Goal: Information Seeking & Learning: Learn about a topic

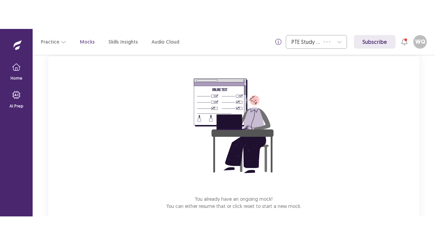
scroll to position [81, 0]
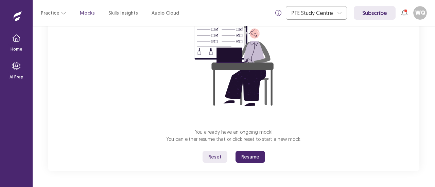
click at [248, 156] on button "Resume" at bounding box center [251, 157] width 30 height 12
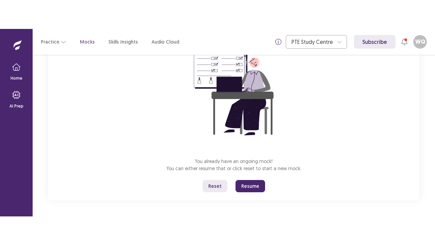
scroll to position [24, 0]
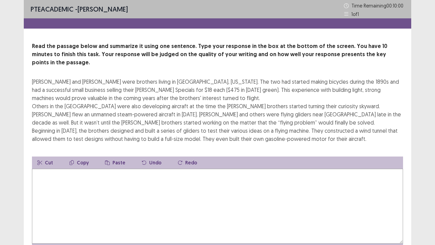
click at [193, 178] on textarea at bounding box center [217, 206] width 371 height 75
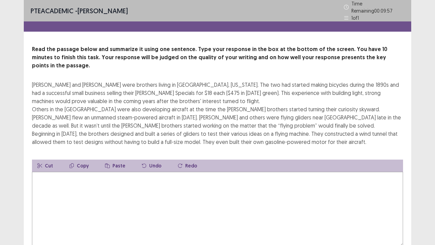
click at [131, 187] on textarea at bounding box center [217, 209] width 371 height 75
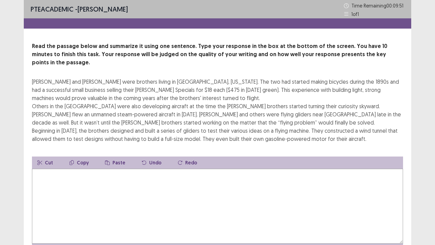
click at [131, 187] on textarea at bounding box center [217, 206] width 371 height 75
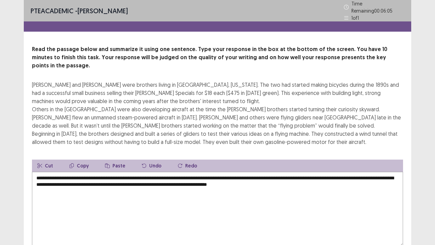
drag, startPoint x: 217, startPoint y: 172, endPoint x: 327, endPoint y: 173, distance: 110.2
click at [327, 173] on textarea "**********" at bounding box center [217, 209] width 371 height 75
click at [383, 175] on textarea "**********" at bounding box center [217, 209] width 371 height 75
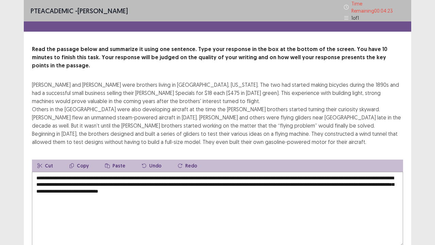
drag, startPoint x: 293, startPoint y: 166, endPoint x: 333, endPoint y: 168, distance: 39.8
click at [333, 172] on textarea "**********" at bounding box center [217, 209] width 371 height 75
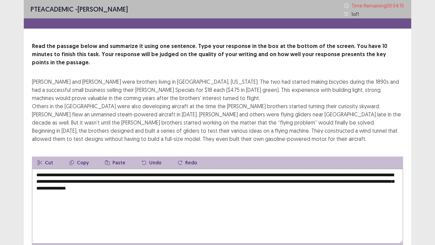
click at [293, 169] on textarea "**********" at bounding box center [217, 206] width 371 height 75
click at [337, 169] on textarea "**********" at bounding box center [217, 206] width 371 height 75
click at [381, 169] on textarea "**********" at bounding box center [217, 206] width 371 height 75
drag, startPoint x: 344, startPoint y: 165, endPoint x: 384, endPoint y: 168, distance: 39.2
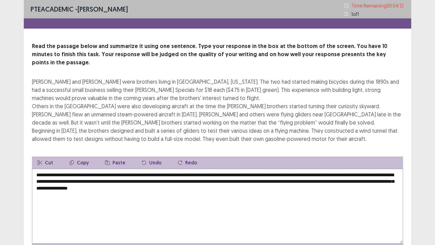
click at [384, 169] on textarea "**********" at bounding box center [217, 206] width 371 height 75
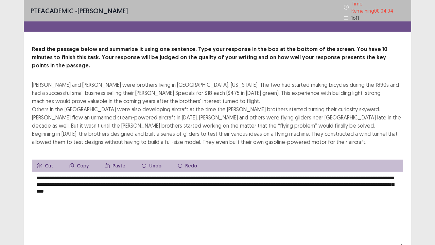
click at [384, 172] on textarea "**********" at bounding box center [217, 209] width 371 height 75
click at [143, 172] on textarea "**********" at bounding box center [217, 209] width 371 height 75
click at [169, 172] on textarea "**********" at bounding box center [217, 209] width 371 height 75
click at [192, 174] on textarea "**********" at bounding box center [217, 209] width 371 height 75
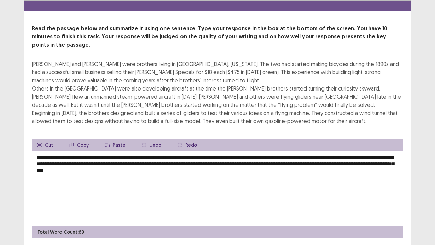
scroll to position [33, 0]
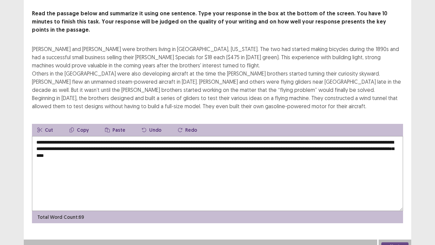
type textarea "**********"
click at [389, 187] on div "Next" at bounding box center [395, 246] width 33 height 14
click at [400, 187] on button "Next" at bounding box center [395, 246] width 27 height 8
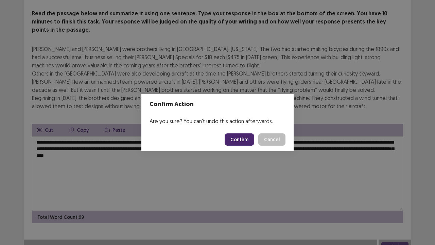
click at [238, 136] on button "Confirm" at bounding box center [240, 139] width 30 height 12
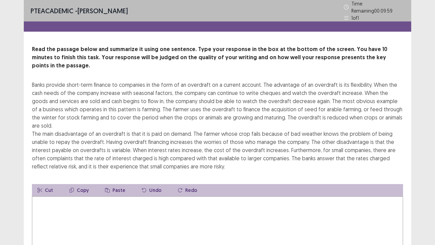
click at [97, 187] on textarea at bounding box center [217, 233] width 371 height 75
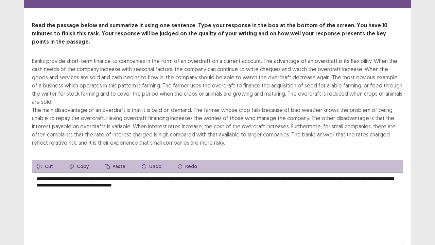
scroll to position [34, 0]
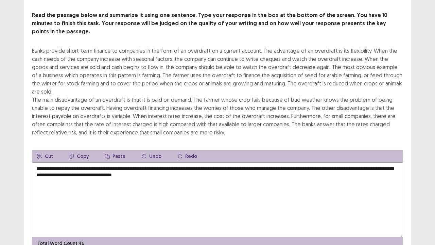
click at [206, 167] on textarea "**********" at bounding box center [217, 199] width 371 height 75
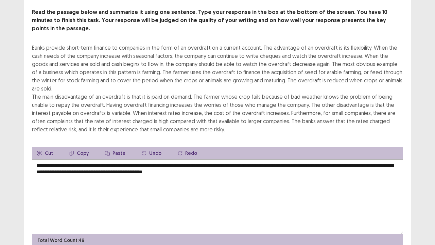
click at [82, 164] on textarea "**********" at bounding box center [217, 196] width 371 height 75
click at [237, 163] on textarea "**********" at bounding box center [217, 196] width 371 height 75
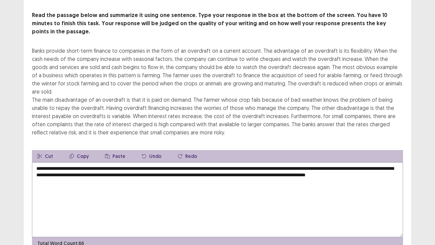
click at [48, 172] on textarea "**********" at bounding box center [217, 199] width 371 height 75
click at [104, 173] on textarea "**********" at bounding box center [217, 199] width 371 height 75
drag, startPoint x: 201, startPoint y: 164, endPoint x: 201, endPoint y: 174, distance: 10.2
click at [201, 174] on textarea "**********" at bounding box center [217, 199] width 371 height 75
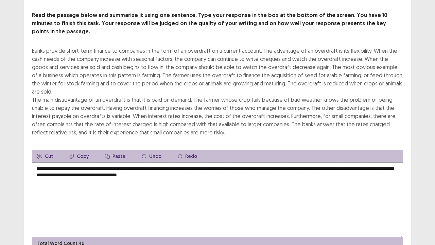
click at [110, 165] on textarea "**********" at bounding box center [217, 199] width 371 height 75
click at [203, 165] on textarea "**********" at bounding box center [217, 199] width 371 height 75
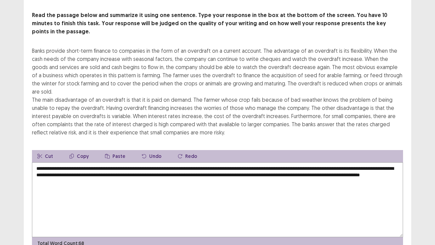
click at [92, 169] on textarea "**********" at bounding box center [217, 199] width 371 height 75
click at [93, 169] on textarea "**********" at bounding box center [217, 199] width 371 height 75
click at [92, 168] on textarea "**********" at bounding box center [217, 199] width 371 height 75
click at [168, 174] on textarea "**********" at bounding box center [217, 199] width 371 height 75
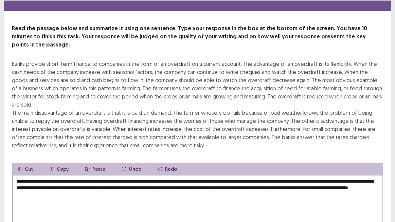
scroll to position [31, 0]
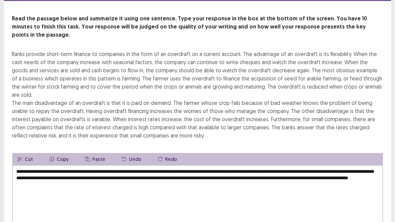
click at [71, 173] on textarea "**********" at bounding box center [197, 203] width 371 height 75
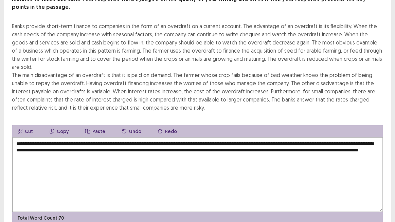
scroll to position [79, 0]
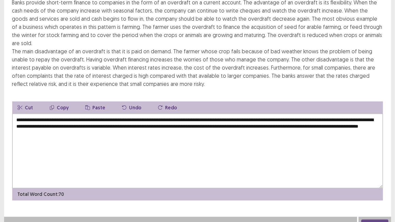
click at [38, 123] on textarea "**********" at bounding box center [197, 151] width 371 height 75
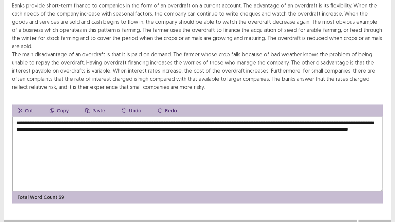
drag, startPoint x: 372, startPoint y: 117, endPoint x: 377, endPoint y: 121, distance: 7.3
click at [377, 121] on textarea "**********" at bounding box center [197, 154] width 371 height 75
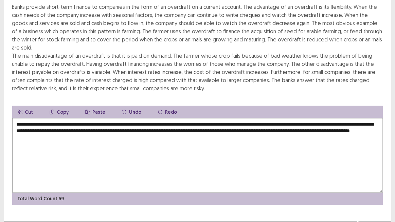
click at [267, 141] on textarea "**********" at bounding box center [197, 155] width 371 height 75
click at [270, 142] on textarea "**********" at bounding box center [197, 155] width 371 height 75
click at [269, 138] on textarea "**********" at bounding box center [197, 155] width 371 height 75
click at [267, 134] on textarea "**********" at bounding box center [197, 155] width 371 height 75
click at [194, 146] on textarea "**********" at bounding box center [197, 155] width 371 height 75
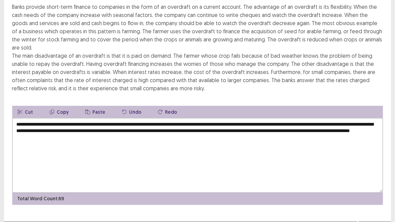
type textarea "**********"
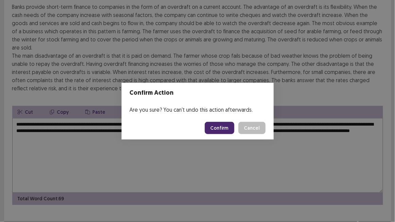
click at [217, 130] on button "Confirm" at bounding box center [220, 128] width 30 height 12
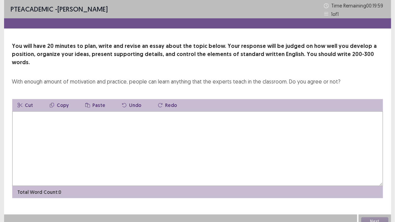
click at [161, 140] on textarea at bounding box center [197, 149] width 371 height 75
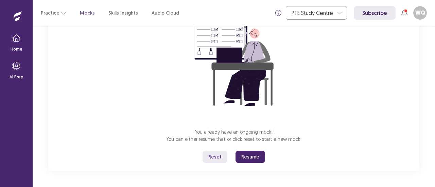
click at [248, 156] on button "Resume" at bounding box center [251, 157] width 30 height 12
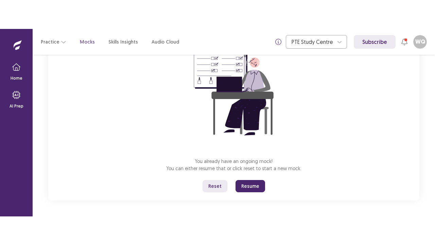
scroll to position [24, 0]
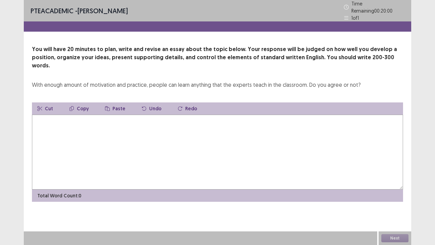
click at [130, 132] on textarea at bounding box center [217, 152] width 371 height 75
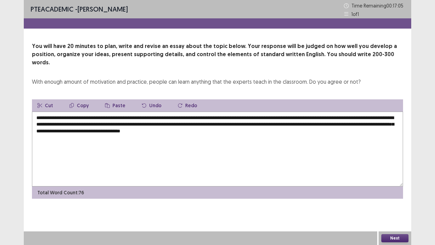
click at [312, 123] on textarea "**********" at bounding box center [217, 149] width 371 height 75
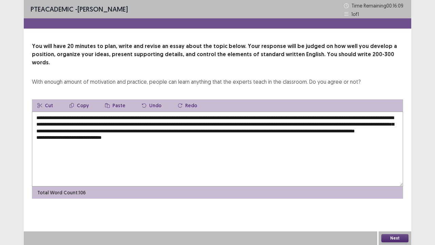
click at [96, 136] on textarea "**********" at bounding box center [217, 149] width 371 height 75
click at [93, 136] on textarea "**********" at bounding box center [217, 149] width 371 height 75
click at [148, 138] on textarea "**********" at bounding box center [217, 149] width 371 height 75
drag, startPoint x: 170, startPoint y: 124, endPoint x: 225, endPoint y: 122, distance: 54.4
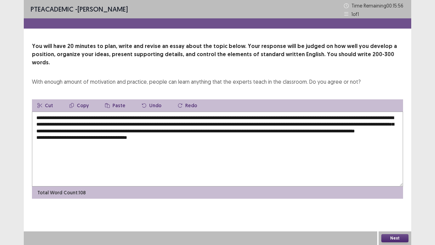
click at [225, 122] on textarea "**********" at bounding box center [217, 149] width 371 height 75
click at [74, 99] on button "Copy" at bounding box center [79, 105] width 30 height 12
click at [133, 137] on textarea "**********" at bounding box center [217, 149] width 371 height 75
drag, startPoint x: 135, startPoint y: 137, endPoint x: 160, endPoint y: 138, distance: 25.9
click at [160, 138] on textarea "**********" at bounding box center [217, 149] width 371 height 75
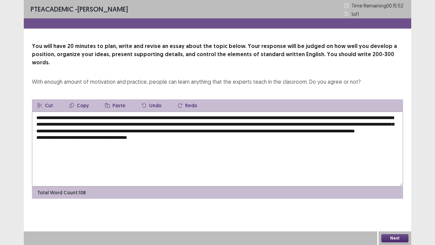
click at [120, 99] on button "Paste" at bounding box center [115, 105] width 31 height 12
click at [210, 139] on textarea "**********" at bounding box center [217, 149] width 371 height 75
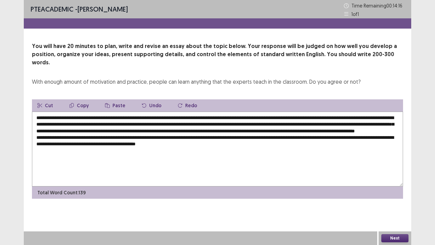
click at [271, 141] on textarea "**********" at bounding box center [217, 149] width 371 height 75
click at [225, 142] on textarea "**********" at bounding box center [217, 149] width 371 height 75
click at [227, 143] on textarea "**********" at bounding box center [217, 149] width 371 height 75
click at [270, 141] on textarea "**********" at bounding box center [217, 149] width 371 height 75
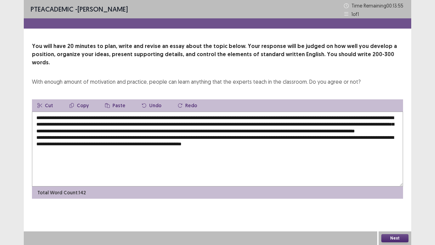
click at [283, 143] on textarea "**********" at bounding box center [217, 149] width 371 height 75
click at [330, 143] on textarea "**********" at bounding box center [217, 149] width 371 height 75
click at [360, 143] on textarea "**********" at bounding box center [217, 149] width 371 height 75
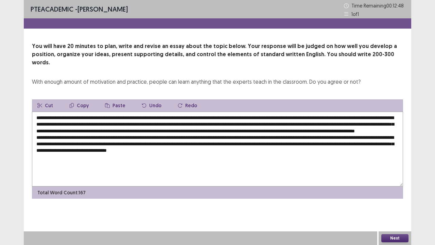
click at [222, 150] on textarea at bounding box center [217, 149] width 371 height 75
click at [301, 150] on textarea at bounding box center [217, 149] width 371 height 75
click at [222, 150] on textarea at bounding box center [217, 149] width 371 height 75
click at [310, 150] on textarea at bounding box center [217, 149] width 371 height 75
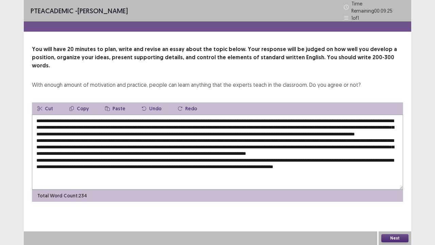
click at [322, 168] on textarea at bounding box center [217, 152] width 371 height 75
click at [383, 169] on textarea at bounding box center [217, 152] width 371 height 75
click at [366, 169] on textarea at bounding box center [217, 152] width 371 height 75
click at [400, 168] on textarea at bounding box center [217, 152] width 371 height 75
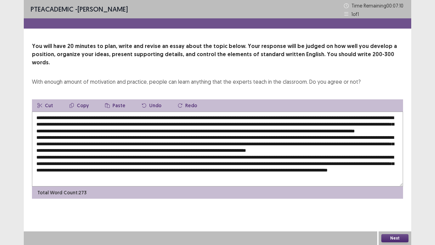
scroll to position [10, 0]
click at [85, 175] on textarea at bounding box center [217, 149] width 371 height 75
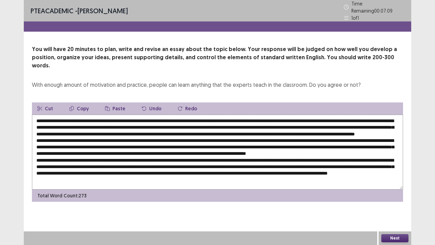
click at [188, 173] on textarea at bounding box center [217, 152] width 371 height 75
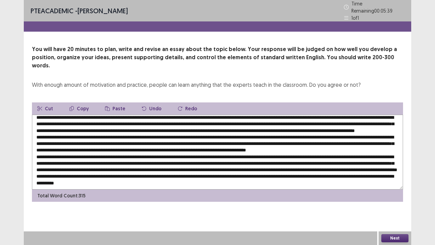
scroll to position [0, 0]
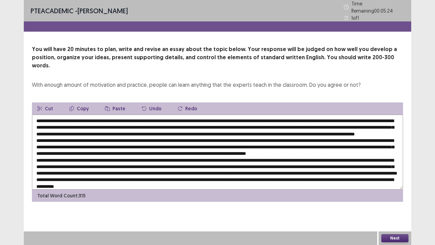
click at [360, 115] on textarea at bounding box center [217, 152] width 371 height 75
click at [83, 123] on textarea at bounding box center [217, 152] width 371 height 75
click at [143, 123] on textarea at bounding box center [217, 152] width 371 height 75
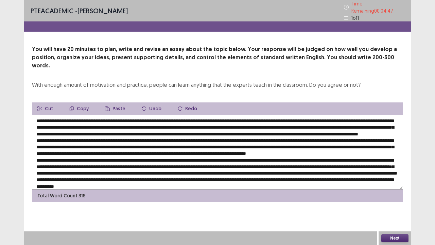
drag, startPoint x: 237, startPoint y: 122, endPoint x: 331, endPoint y: 122, distance: 94.2
click at [331, 122] on textarea at bounding box center [217, 152] width 371 height 75
click at [302, 122] on textarea at bounding box center [217, 152] width 371 height 75
drag, startPoint x: 236, startPoint y: 123, endPoint x: 309, endPoint y: 123, distance: 73.1
click at [309, 123] on textarea at bounding box center [217, 152] width 371 height 75
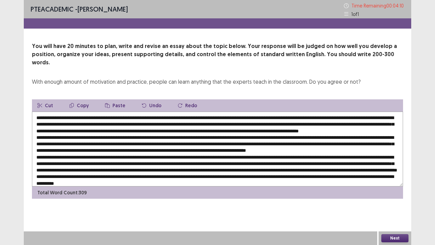
click at [177, 142] on textarea at bounding box center [217, 149] width 371 height 75
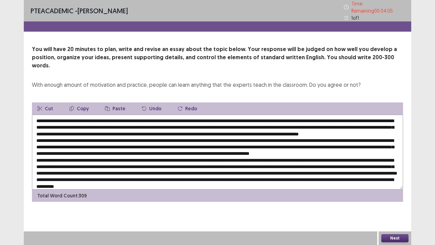
drag, startPoint x: 206, startPoint y: 142, endPoint x: 254, endPoint y: 142, distance: 48.3
click at [254, 142] on textarea at bounding box center [217, 152] width 371 height 75
drag, startPoint x: 153, startPoint y: 150, endPoint x: 201, endPoint y: 149, distance: 47.6
click at [201, 149] on textarea at bounding box center [217, 152] width 371 height 75
click at [185, 149] on textarea at bounding box center [217, 152] width 371 height 75
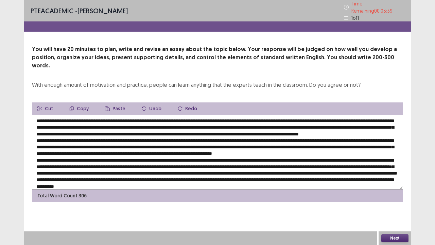
drag, startPoint x: 335, startPoint y: 150, endPoint x: 364, endPoint y: 150, distance: 28.6
click at [364, 150] on textarea at bounding box center [217, 152] width 371 height 75
click at [335, 150] on textarea at bounding box center [217, 152] width 371 height 75
drag, startPoint x: 335, startPoint y: 149, endPoint x: 365, endPoint y: 148, distance: 30.3
click at [365, 148] on textarea at bounding box center [217, 152] width 371 height 75
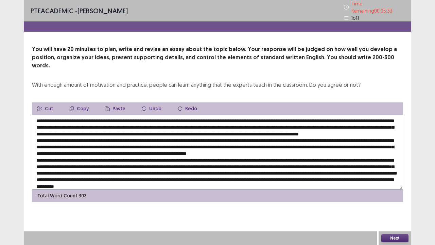
scroll to position [16, 0]
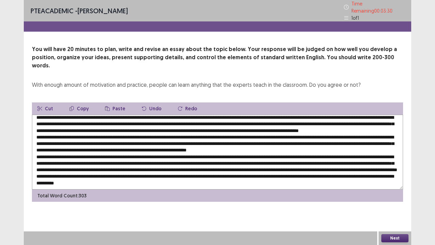
click at [105, 138] on textarea at bounding box center [217, 152] width 371 height 75
drag, startPoint x: 103, startPoint y: 138, endPoint x: 117, endPoint y: 138, distance: 13.9
click at [117, 138] on textarea at bounding box center [217, 152] width 371 height 75
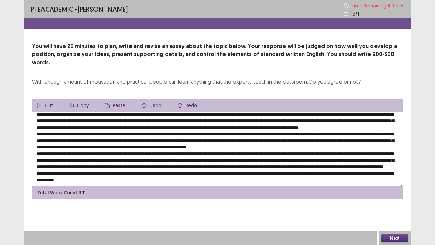
drag, startPoint x: 244, startPoint y: 137, endPoint x: 262, endPoint y: 137, distance: 18.0
click at [262, 137] on textarea at bounding box center [217, 149] width 371 height 75
click at [243, 141] on textarea at bounding box center [217, 149] width 371 height 75
drag, startPoint x: 243, startPoint y: 139, endPoint x: 271, endPoint y: 138, distance: 27.9
click at [271, 138] on textarea at bounding box center [217, 149] width 371 height 75
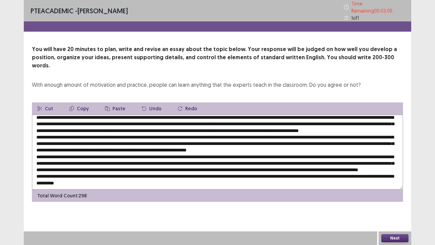
click at [378, 139] on textarea at bounding box center [217, 152] width 371 height 75
drag, startPoint x: 36, startPoint y: 146, endPoint x: 78, endPoint y: 148, distance: 42.2
click at [78, 148] on textarea at bounding box center [217, 152] width 371 height 75
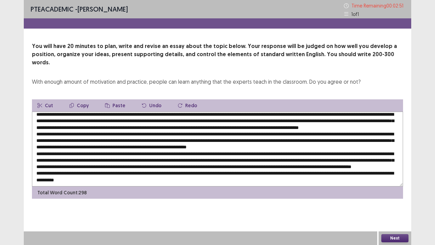
click at [69, 148] on textarea at bounding box center [217, 149] width 371 height 75
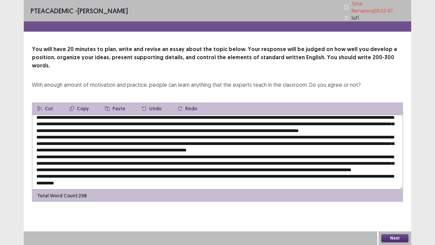
drag, startPoint x: 35, startPoint y: 147, endPoint x: 81, endPoint y: 147, distance: 45.2
click at [81, 147] on textarea at bounding box center [217, 152] width 371 height 75
click at [84, 145] on textarea at bounding box center [217, 152] width 371 height 75
click at [95, 146] on textarea at bounding box center [217, 152] width 371 height 75
click at [236, 146] on textarea at bounding box center [217, 152] width 371 height 75
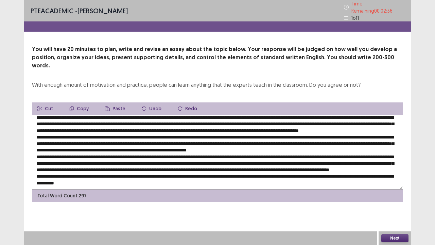
click at [236, 146] on textarea at bounding box center [217, 152] width 371 height 75
drag, startPoint x: 286, startPoint y: 146, endPoint x: 314, endPoint y: 145, distance: 28.3
click at [314, 145] on textarea at bounding box center [217, 152] width 371 height 75
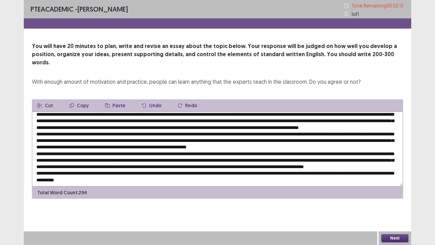
click at [190, 150] on textarea at bounding box center [217, 149] width 371 height 75
drag, startPoint x: 189, startPoint y: 150, endPoint x: 192, endPoint y: 152, distance: 3.7
click at [192, 152] on textarea at bounding box center [217, 149] width 371 height 75
click at [37, 158] on textarea at bounding box center [217, 149] width 371 height 75
click at [45, 165] on textarea at bounding box center [217, 149] width 371 height 75
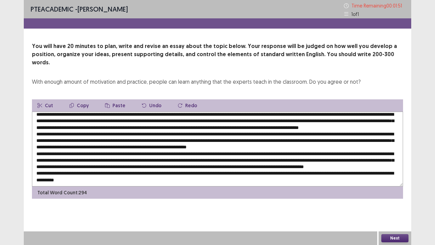
drag, startPoint x: 247, startPoint y: 164, endPoint x: 240, endPoint y: 164, distance: 6.8
click at [240, 164] on textarea at bounding box center [217, 149] width 371 height 75
click at [174, 168] on textarea at bounding box center [217, 149] width 371 height 75
click at [392, 167] on textarea at bounding box center [217, 149] width 371 height 75
click at [254, 163] on textarea at bounding box center [217, 149] width 371 height 75
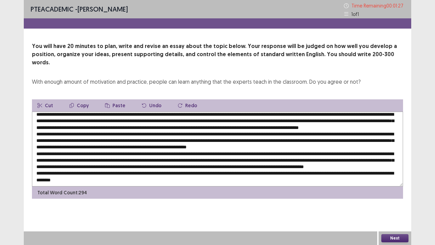
scroll to position [0, 0]
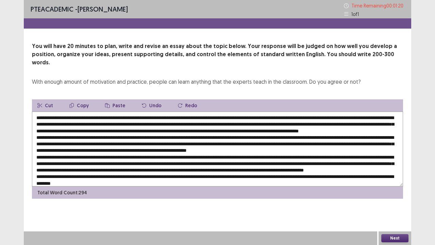
type textarea "**********"
click at [391, 187] on button "Next" at bounding box center [395, 238] width 27 height 8
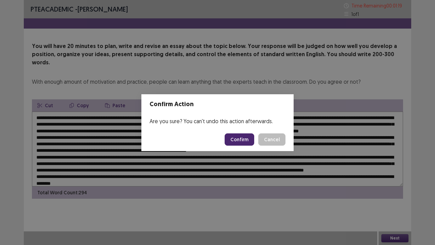
click at [243, 139] on button "Confirm" at bounding box center [240, 139] width 30 height 12
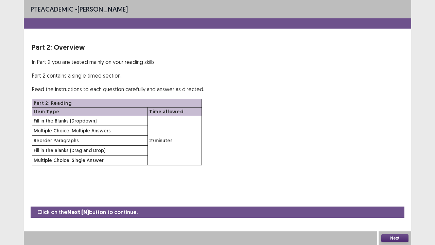
click at [326, 148] on div "Part 2: Reading Item Type Time allowed Fill in the Blanks (Dropdown) 27 minutes…" at bounding box center [217, 132] width 371 height 67
click at [394, 187] on button "Next" at bounding box center [395, 238] width 27 height 8
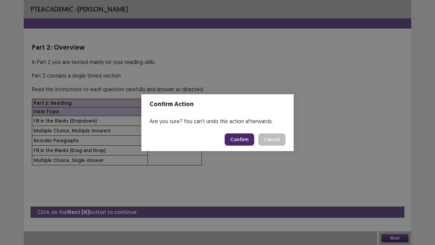
click at [249, 140] on button "Confirm" at bounding box center [240, 139] width 30 height 12
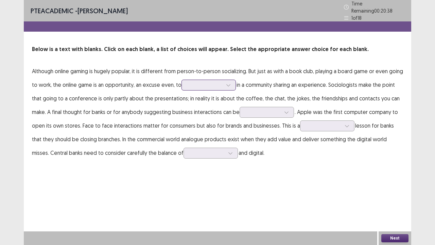
click at [195, 82] on div at bounding box center [204, 85] width 35 height 6
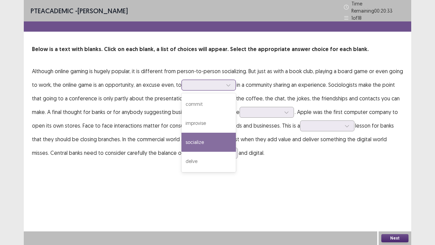
click at [196, 135] on div "socialize" at bounding box center [209, 142] width 54 height 19
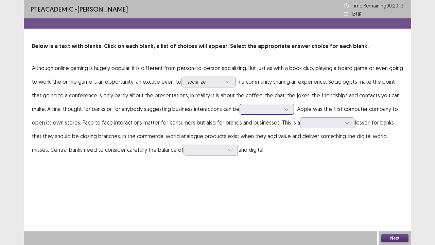
click at [256, 110] on div at bounding box center [263, 109] width 35 height 6
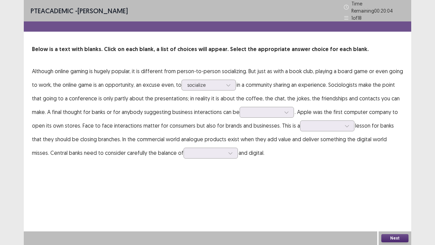
click at [309, 177] on div "PTE academic - [PERSON_NAME] Time Remaining 00 : 20 : 04 1 of 18 Below is a tex…" at bounding box center [218, 122] width 388 height 245
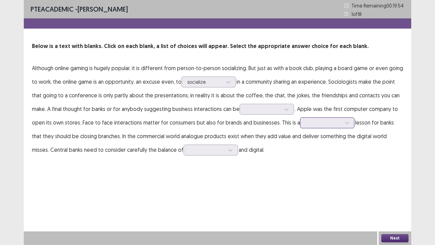
click at [324, 121] on div at bounding box center [323, 122] width 35 height 6
click at [159, 133] on p "Although online gaming is hugely popular, it is different from person-to-person…" at bounding box center [217, 108] width 371 height 95
click at [225, 151] on div at bounding box center [230, 150] width 10 height 10
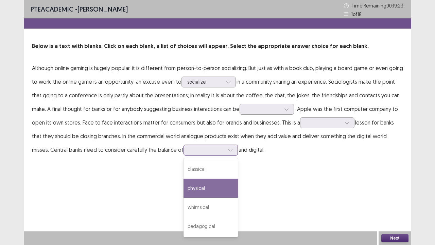
click at [205, 187] on div "physical" at bounding box center [211, 188] width 54 height 19
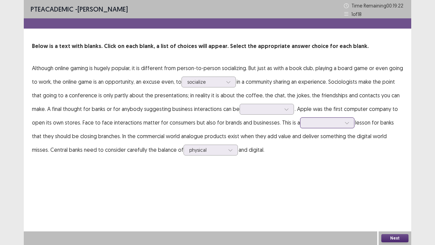
click at [319, 123] on div at bounding box center [323, 122] width 35 height 6
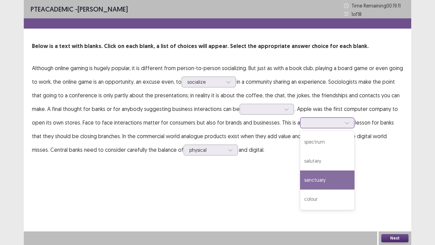
click at [318, 182] on div "sanctuary" at bounding box center [327, 179] width 54 height 19
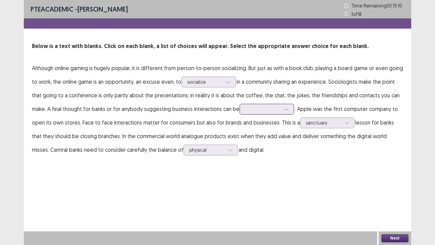
click at [272, 109] on div at bounding box center [263, 109] width 35 height 6
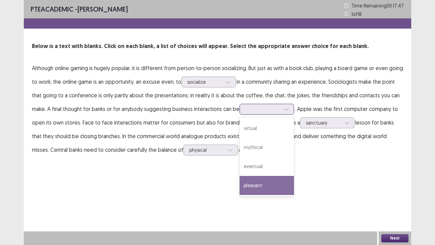
click at [268, 187] on div "pleasant" at bounding box center [267, 185] width 54 height 19
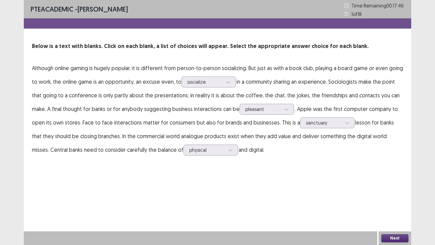
click at [392, 187] on button "Next" at bounding box center [395, 238] width 27 height 8
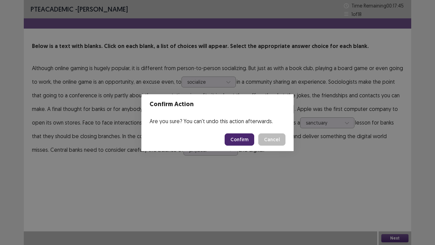
click at [238, 142] on button "Confirm" at bounding box center [240, 139] width 30 height 12
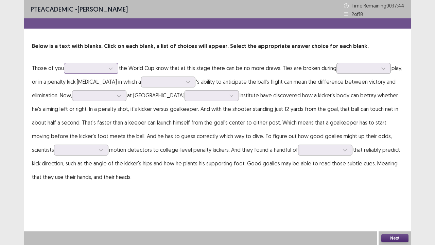
click at [105, 69] on div at bounding box center [87, 68] width 35 height 6
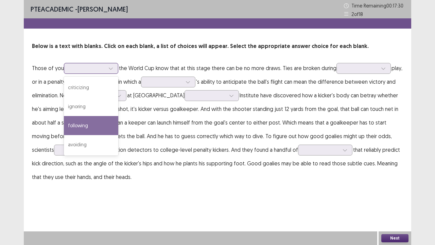
click at [105, 123] on div "following" at bounding box center [91, 125] width 54 height 19
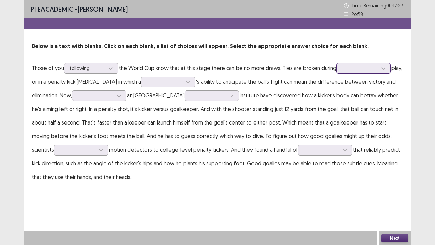
click at [366, 66] on div at bounding box center [359, 68] width 35 height 6
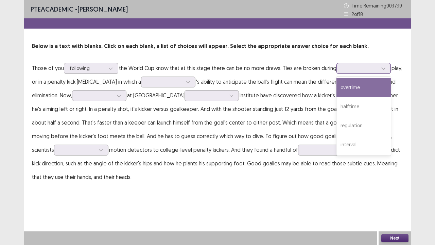
click at [358, 81] on div "overtime" at bounding box center [364, 87] width 54 height 19
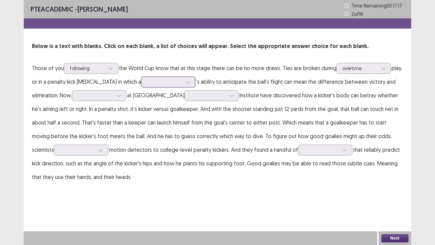
click at [147, 82] on div at bounding box center [164, 82] width 35 height 6
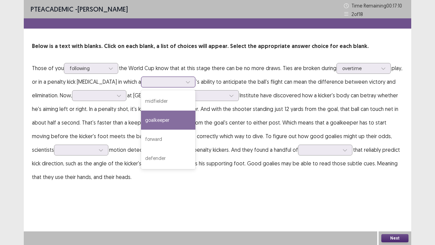
click at [167, 118] on div "goalkeeper" at bounding box center [168, 120] width 54 height 19
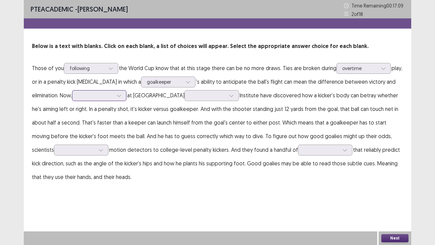
click at [89, 91] on div at bounding box center [95, 95] width 37 height 8
click at [265, 95] on p "Those of you following the World Cup know that at this stage there can be no mo…" at bounding box center [217, 122] width 371 height 122
click at [190, 98] on div at bounding box center [207, 95] width 35 height 6
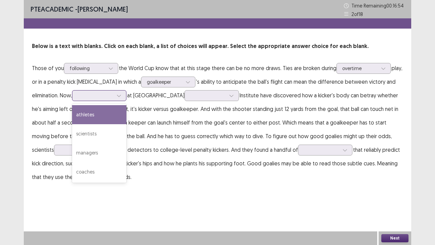
click at [112, 97] on div at bounding box center [95, 95] width 35 height 6
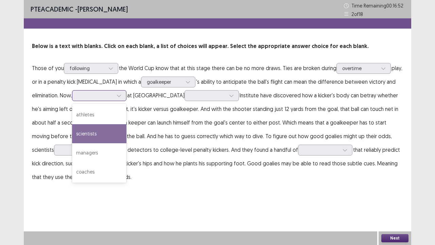
click at [116, 134] on div "scientists" at bounding box center [99, 133] width 54 height 19
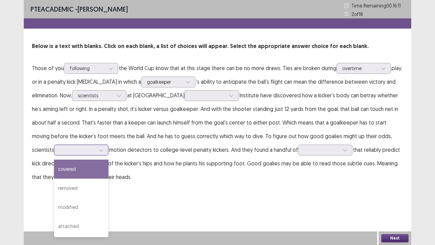
click at [69, 149] on div at bounding box center [77, 150] width 35 height 6
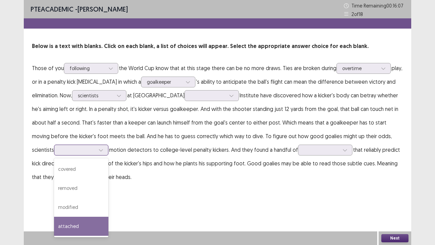
click at [69, 187] on div "attached" at bounding box center [81, 226] width 54 height 19
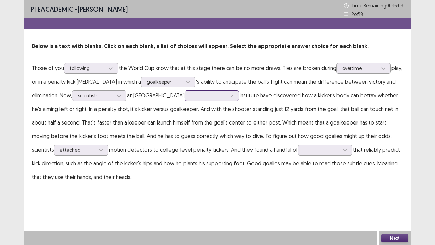
click at [204, 96] on div at bounding box center [207, 95] width 35 height 6
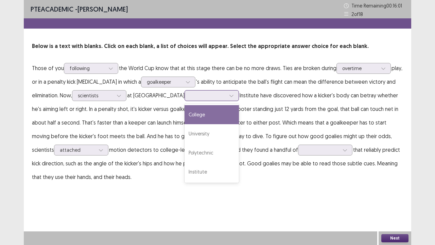
click at [197, 117] on div "College" at bounding box center [212, 114] width 54 height 19
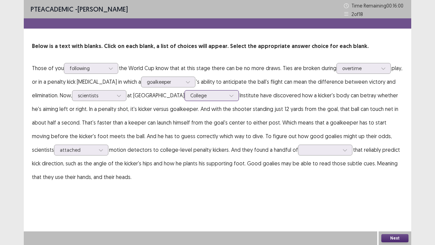
click at [226, 97] on div at bounding box center [231, 95] width 10 height 10
click at [304, 148] on div at bounding box center [321, 150] width 35 height 6
click at [180, 163] on p "Those of you following the World Cup know that at this stage there can be no mo…" at bounding box center [217, 122] width 371 height 122
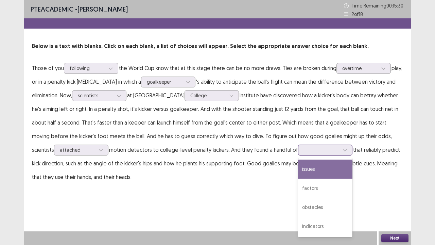
click at [314, 146] on div at bounding box center [321, 150] width 37 height 8
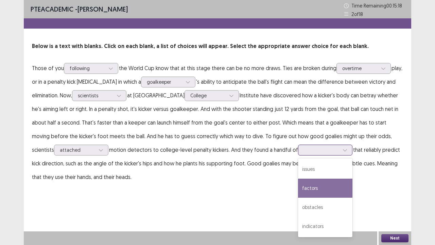
click at [300, 183] on div "factors" at bounding box center [325, 188] width 54 height 19
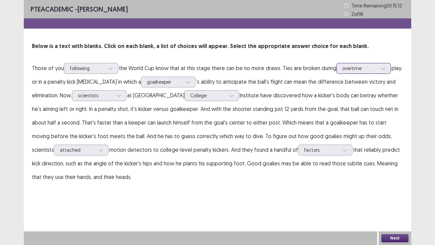
click at [344, 69] on div at bounding box center [359, 68] width 35 height 6
click at [278, 50] on p "Below is a text with blanks. Click on each blank, a list of choices will appear…" at bounding box center [217, 46] width 371 height 8
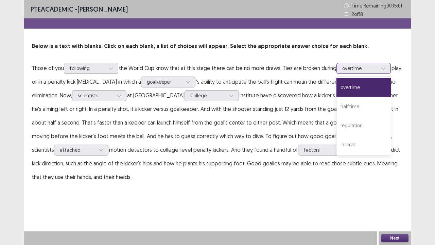
click at [343, 68] on input "text" at bounding box center [342, 68] width 1 height 5
click at [294, 58] on div "Below is a text with blanks. Click on each blank, a list of choices will appear…" at bounding box center [218, 112] width 388 height 141
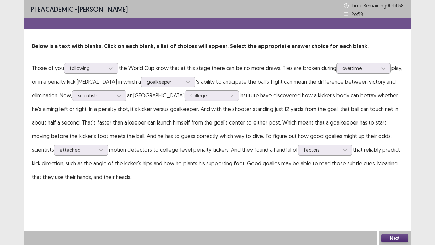
click at [401, 187] on button "Next" at bounding box center [395, 238] width 27 height 8
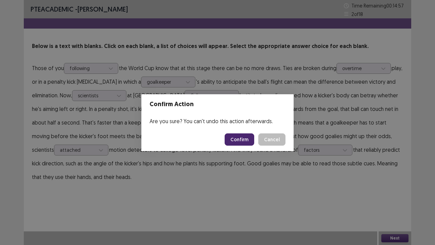
click at [246, 140] on button "Confirm" at bounding box center [240, 139] width 30 height 12
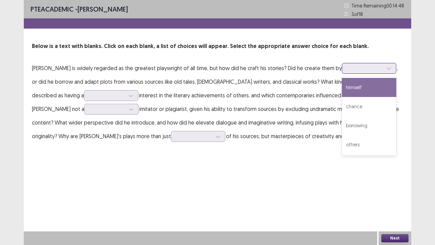
click at [348, 69] on div at bounding box center [365, 68] width 35 height 6
click at [275, 53] on div "Below is a text with blanks. Click on each blank, a list of choices will appear…" at bounding box center [218, 92] width 388 height 101
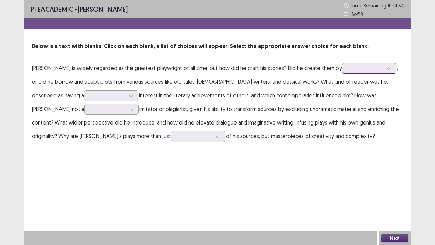
click at [349, 71] on div at bounding box center [365, 68] width 35 height 6
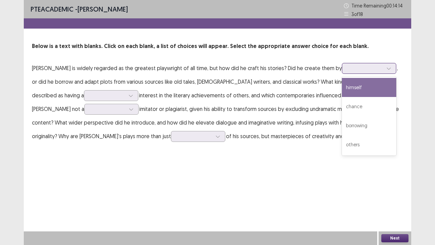
click at [353, 87] on div "himself" at bounding box center [369, 87] width 54 height 19
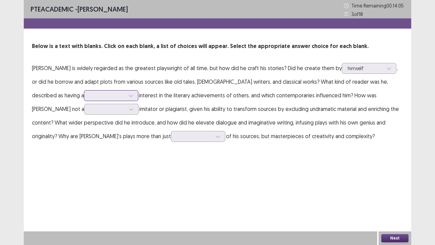
click at [90, 96] on div at bounding box center [107, 95] width 35 height 6
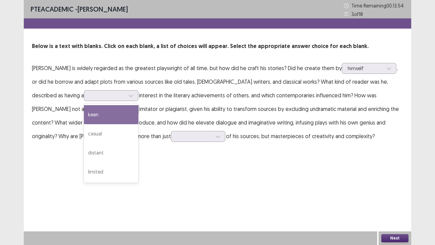
click at [212, 102] on p "[PERSON_NAME] is widely regarded as the greatest playwright of all time, but ho…" at bounding box center [217, 102] width 371 height 82
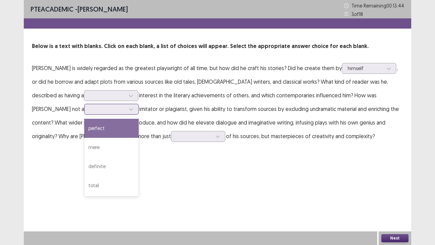
click at [129, 109] on icon at bounding box center [131, 109] width 5 height 5
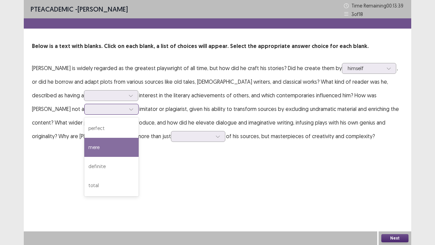
click at [84, 145] on div "mere" at bounding box center [111, 147] width 54 height 19
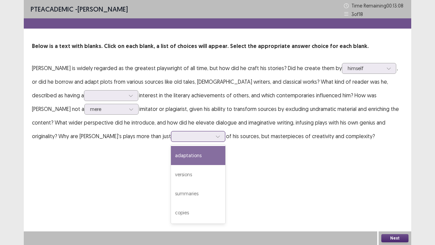
click at [213, 133] on div at bounding box center [218, 136] width 10 height 10
click at [171, 151] on div "adaptations" at bounding box center [198, 155] width 54 height 19
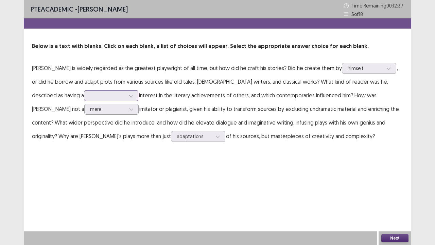
click at [129, 95] on icon at bounding box center [131, 95] width 5 height 5
click at [146, 79] on p "[PERSON_NAME] is widely regarded as the greatest playwright of all time, but ho…" at bounding box center [217, 102] width 371 height 82
click at [90, 98] on div at bounding box center [107, 95] width 35 height 6
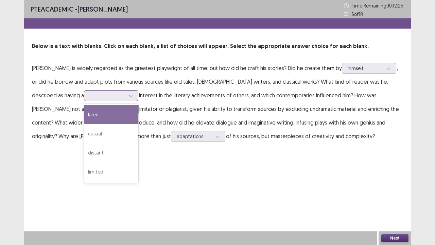
click at [84, 112] on div "keen" at bounding box center [111, 114] width 54 height 19
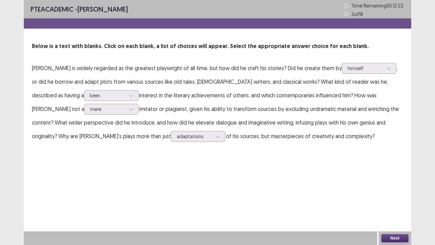
click at [392, 187] on button "Next" at bounding box center [395, 238] width 27 height 8
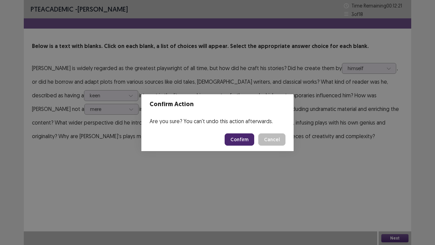
click at [240, 141] on button "Confirm" at bounding box center [240, 139] width 30 height 12
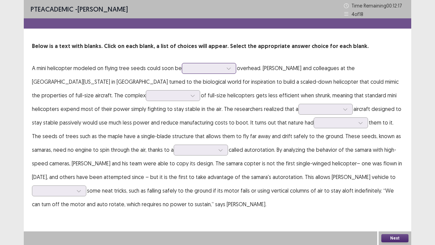
click at [199, 66] on div at bounding box center [205, 68] width 35 height 6
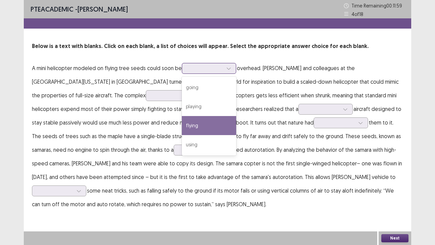
click at [223, 128] on div "flying" at bounding box center [209, 125] width 54 height 19
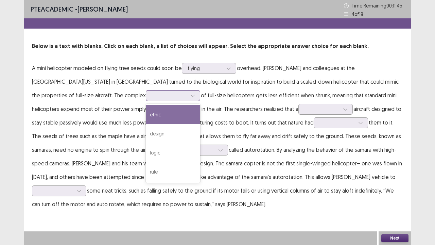
click at [146, 95] on div at bounding box center [173, 95] width 54 height 11
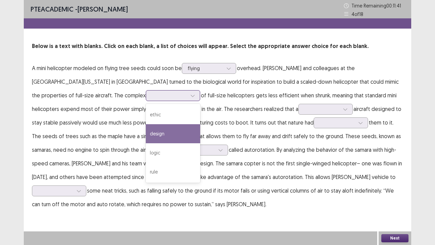
click at [146, 129] on div "design" at bounding box center [173, 133] width 54 height 19
click at [188, 95] on div at bounding box center [193, 95] width 10 height 10
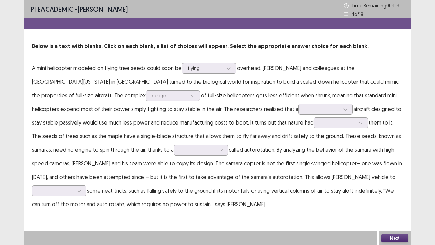
click at [246, 93] on p "A mini helicopter modeled on flying tree seeds could soon be flying overhead. […" at bounding box center [217, 136] width 371 height 150
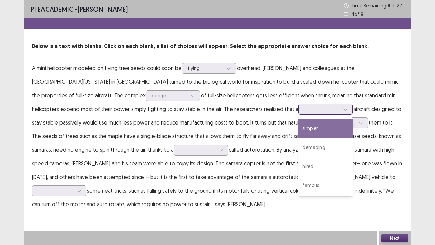
click at [304, 106] on div at bounding box center [321, 109] width 35 height 6
click at [299, 125] on div "simpler" at bounding box center [326, 128] width 54 height 19
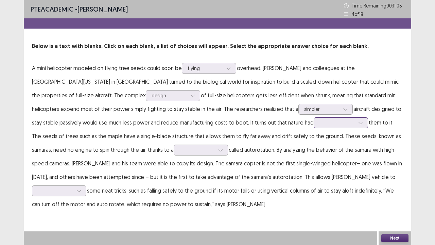
click at [320, 126] on div at bounding box center [337, 122] width 35 height 6
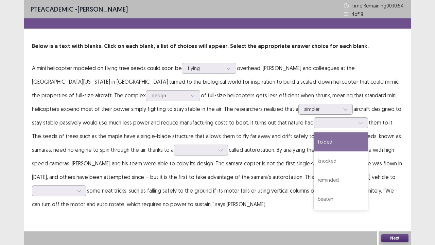
click at [304, 127] on p "A mini helicopter modeled on flying tree seeds could soon be flying overhead. […" at bounding box center [217, 136] width 371 height 150
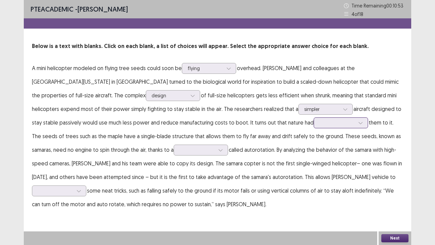
click at [358, 123] on icon at bounding box center [360, 122] width 5 height 5
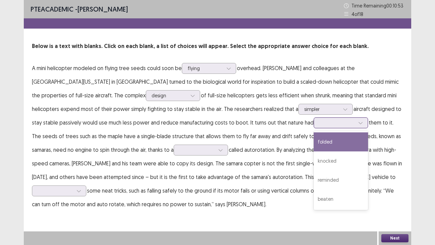
click at [314, 136] on div "folded" at bounding box center [341, 141] width 54 height 19
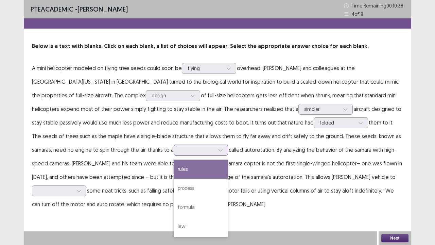
click at [180, 151] on div at bounding box center [197, 150] width 35 height 6
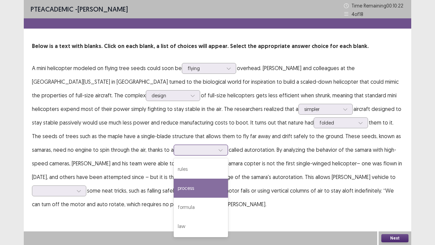
click at [174, 187] on div "process" at bounding box center [201, 188] width 54 height 19
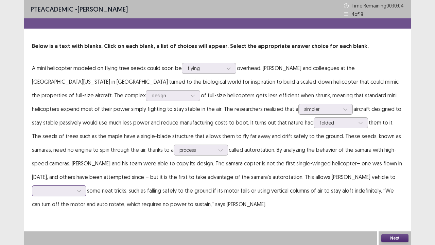
click at [73, 187] on div at bounding box center [55, 190] width 35 height 6
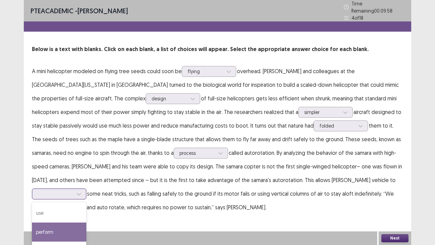
click at [86, 187] on div "perform" at bounding box center [59, 231] width 54 height 19
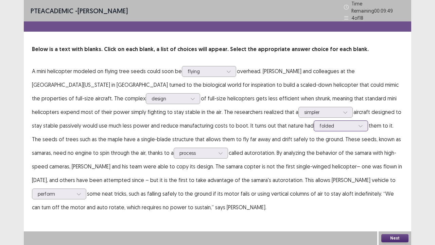
click at [320, 122] on div at bounding box center [337, 125] width 35 height 6
click at [292, 120] on p "A mini helicopter modeled on flying tree seeds could soon be flying overhead. […" at bounding box center [217, 139] width 371 height 150
click at [392, 187] on button "Next" at bounding box center [395, 238] width 27 height 8
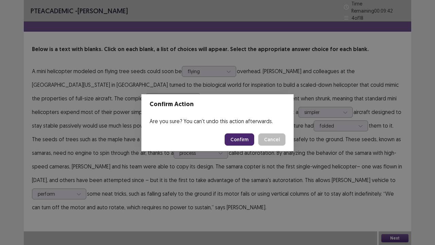
click at [245, 139] on button "Confirm" at bounding box center [240, 139] width 30 height 12
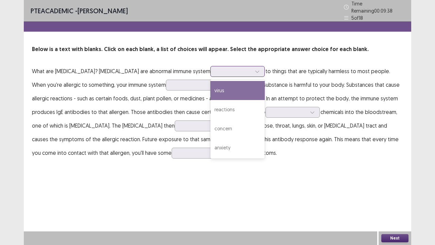
click at [216, 68] on div at bounding box center [233, 71] width 35 height 6
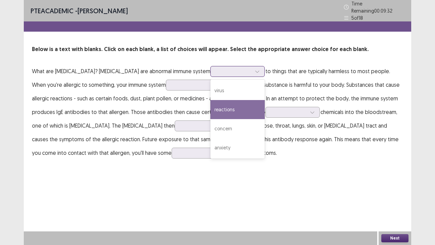
click at [210, 105] on div "reactions" at bounding box center [237, 109] width 54 height 19
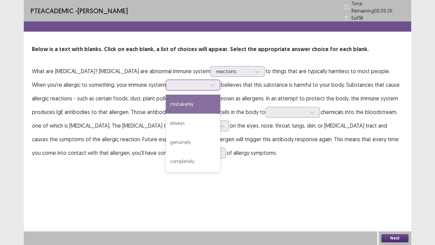
click at [172, 84] on div at bounding box center [189, 85] width 35 height 6
click at [166, 100] on div "mistakenly" at bounding box center [193, 104] width 54 height 19
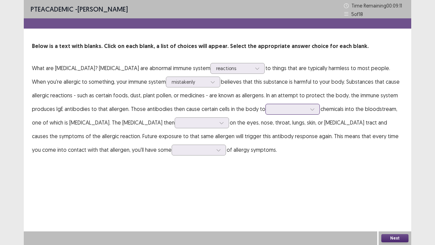
click at [271, 109] on div at bounding box center [288, 109] width 35 height 6
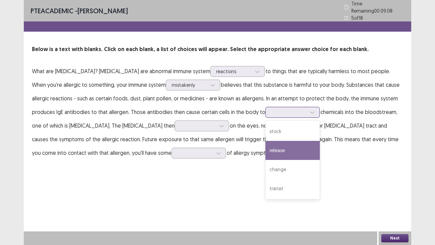
click at [266, 149] on div "release" at bounding box center [293, 150] width 54 height 19
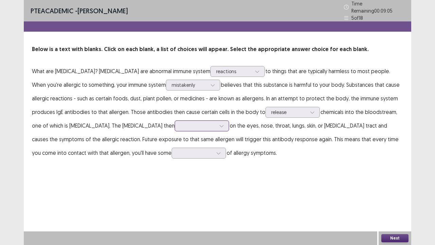
click at [181, 122] on div at bounding box center [198, 125] width 35 height 6
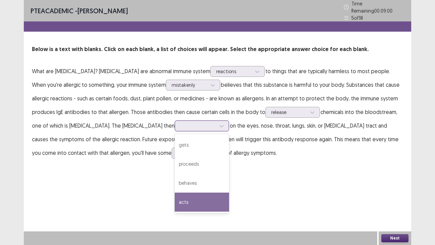
click at [175, 187] on div "acts" at bounding box center [202, 201] width 54 height 19
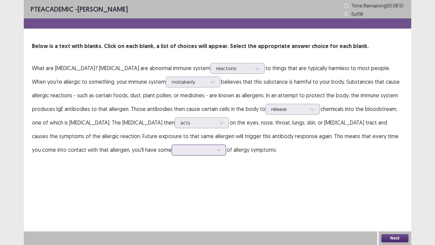
click at [177, 154] on div at bounding box center [195, 150] width 37 height 8
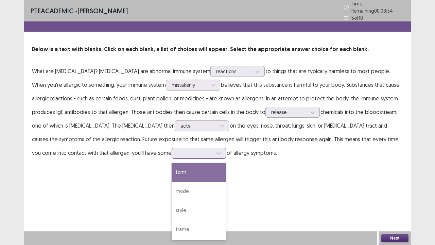
click at [172, 170] on div "form" at bounding box center [199, 172] width 54 height 19
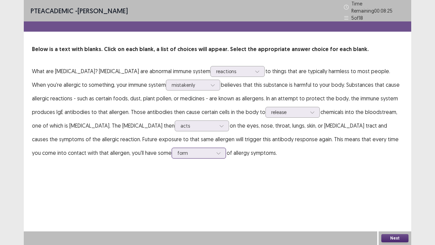
click at [178, 154] on div "form" at bounding box center [195, 153] width 35 height 10
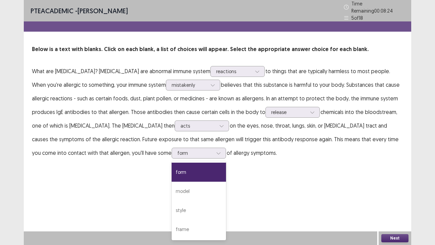
click at [233, 169] on div "PTE academic - [PERSON_NAME] Time Remaining 00 : 08 : 24 5 of 18 Below is a tex…" at bounding box center [218, 86] width 388 height 173
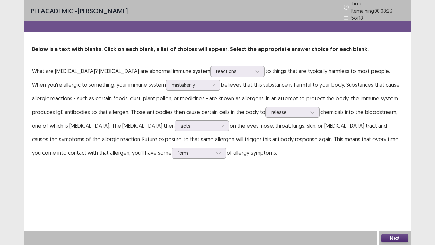
click at [388, 187] on button "Next" at bounding box center [395, 238] width 27 height 8
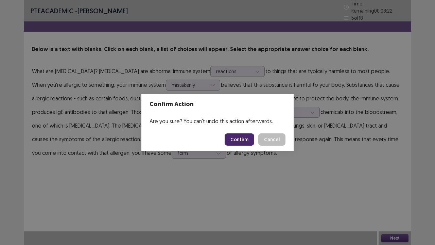
click at [237, 137] on button "Confirm" at bounding box center [240, 139] width 30 height 12
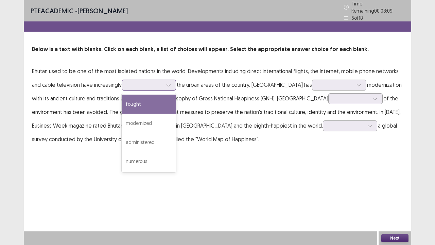
click at [156, 82] on div at bounding box center [145, 85] width 35 height 6
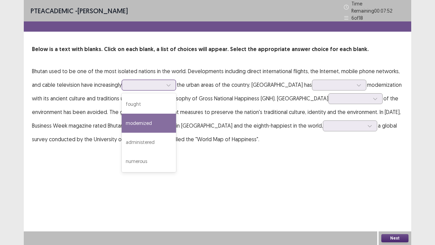
click at [152, 123] on div "modernized" at bounding box center [149, 123] width 54 height 19
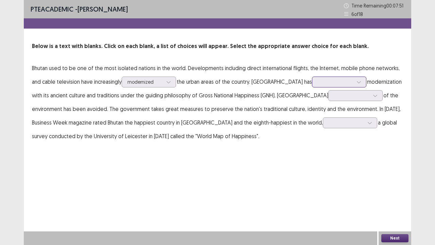
click at [357, 82] on icon at bounding box center [359, 82] width 5 height 5
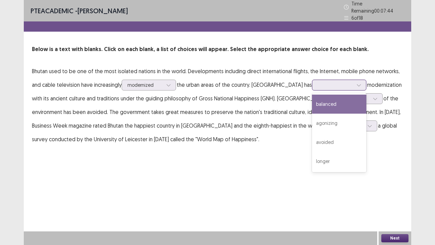
click at [322, 98] on div "balanced" at bounding box center [339, 104] width 54 height 19
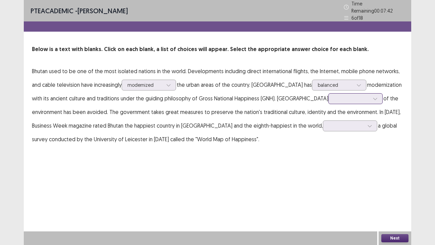
click at [334, 98] on div at bounding box center [351, 98] width 35 height 6
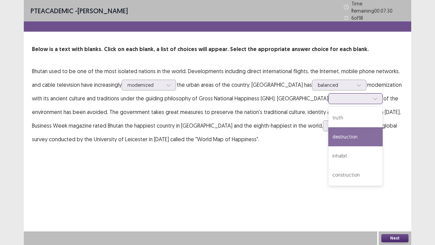
click at [328, 132] on div "destruction" at bounding box center [355, 136] width 54 height 19
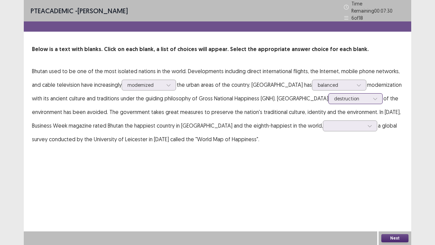
click at [334, 95] on div "destruction" at bounding box center [352, 99] width 37 height 10
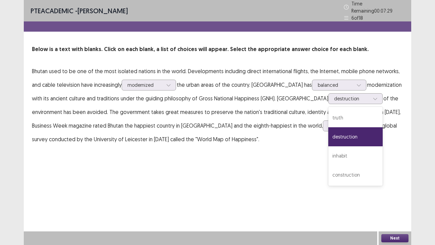
click at [369, 91] on p "Bhutan used to be one of the most isolated nations in the world. Developments i…" at bounding box center [217, 105] width 371 height 82
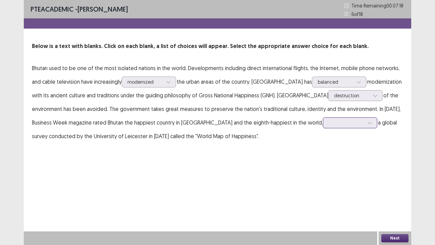
click at [329, 126] on div at bounding box center [346, 122] width 35 height 6
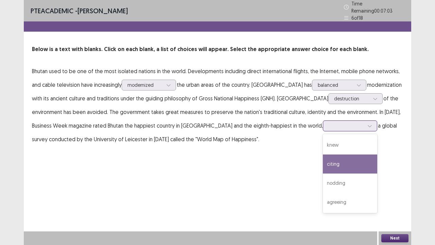
click at [323, 157] on div "citing" at bounding box center [350, 163] width 54 height 19
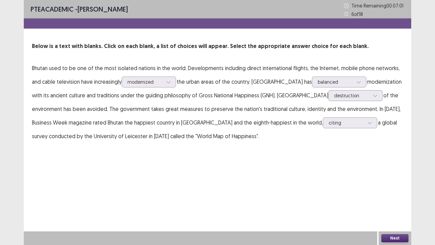
click at [385, 187] on button "Next" at bounding box center [395, 238] width 27 height 8
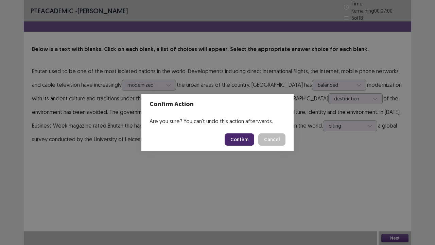
click at [239, 141] on button "Confirm" at bounding box center [240, 139] width 30 height 12
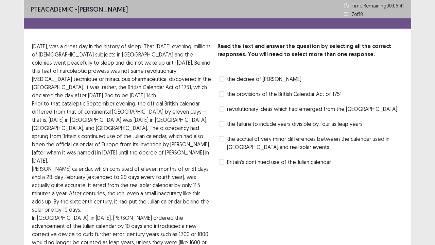
drag, startPoint x: 172, startPoint y: 48, endPoint x: 199, endPoint y: 45, distance: 26.7
click at [199, 45] on p "[DATE], was a great day in the history of sleep. That [DATE] evening, millions …" at bounding box center [122, 70] width 180 height 57
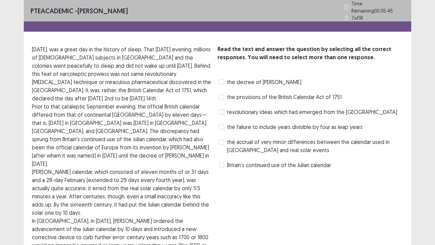
click at [280, 96] on span "the provisions of the British Calendar Act of 1751" at bounding box center [284, 97] width 115 height 8
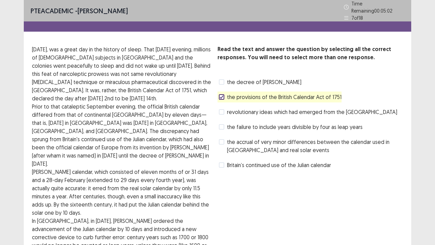
drag, startPoint x: 130, startPoint y: 120, endPoint x: 186, endPoint y: 119, distance: 56.1
click at [186, 119] on p "Prior to that cataleptic September evening, the official British calendar diffe…" at bounding box center [122, 134] width 180 height 65
click at [248, 161] on span "Britain’s continued use of the Julian calendar" at bounding box center [279, 165] width 104 height 8
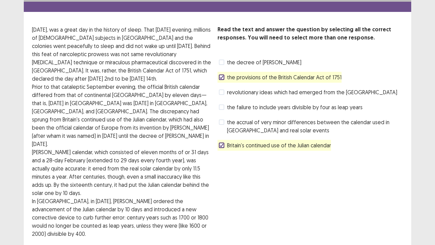
scroll to position [34, 0]
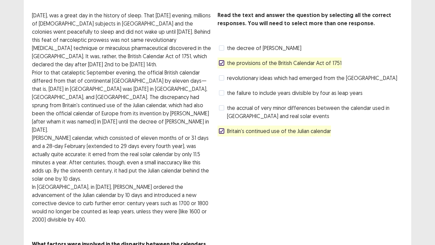
click at [266, 109] on span "the accrual of very minor differences between the calendar used in [GEOGRAPHIC_…" at bounding box center [315, 112] width 176 height 16
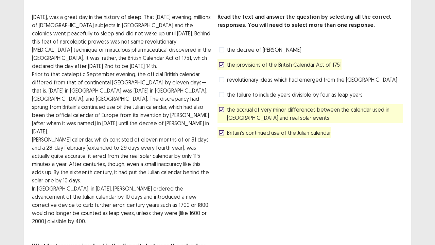
scroll to position [56, 0]
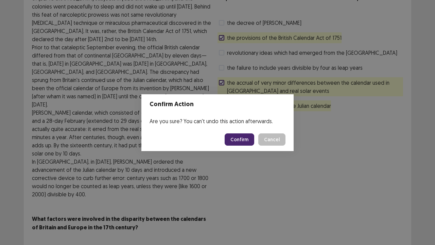
click at [234, 141] on button "Confirm" at bounding box center [240, 139] width 30 height 12
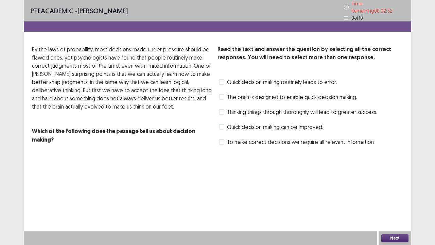
click at [277, 95] on span "The brain is designed to enable quick decision making." at bounding box center [292, 97] width 130 height 8
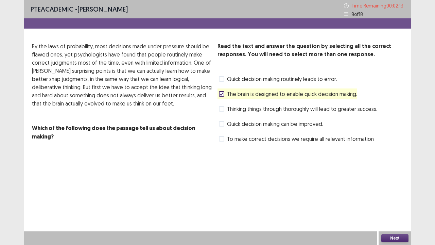
click at [256, 122] on span "Quick decision making can be improved." at bounding box center [275, 124] width 96 height 8
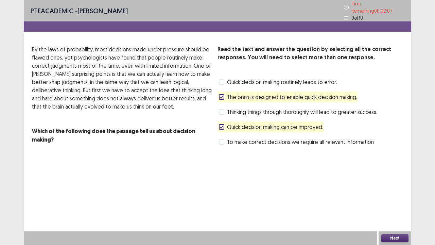
click at [396, 187] on button "Next" at bounding box center [395, 238] width 27 height 8
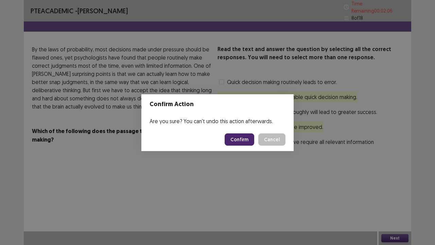
click at [239, 141] on button "Confirm" at bounding box center [240, 139] width 30 height 12
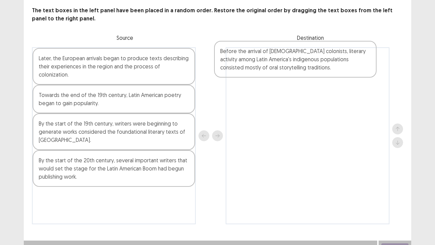
scroll to position [34, 0]
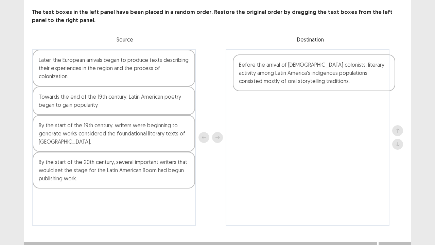
drag, startPoint x: 55, startPoint y: 137, endPoint x: 258, endPoint y: 86, distance: 209.8
click at [258, 86] on div "Later, the European arrivals began to produce texts describing their experience…" at bounding box center [217, 137] width 371 height 177
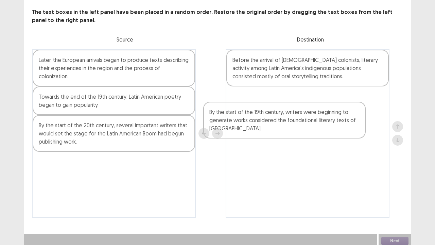
drag, startPoint x: 98, startPoint y: 122, endPoint x: 301, endPoint y: 115, distance: 202.5
click at [301, 115] on div "Later, the European arrivals began to produce texts describing their experience…" at bounding box center [217, 133] width 371 height 169
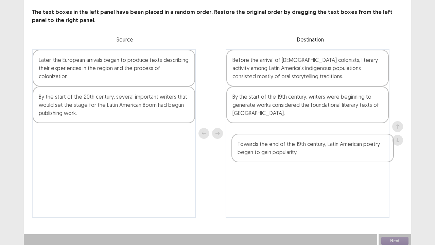
drag, startPoint x: 121, startPoint y: 95, endPoint x: 320, endPoint y: 154, distance: 207.9
click at [320, 154] on div "Later, the European arrivals began to produce texts describing their experience…" at bounding box center [217, 133] width 371 height 169
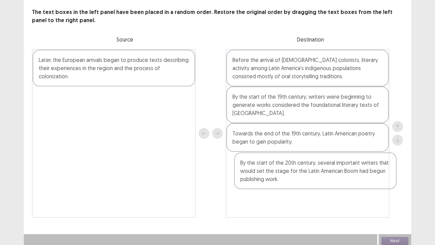
drag, startPoint x: 84, startPoint y: 112, endPoint x: 270, endPoint y: 182, distance: 198.4
click at [270, 182] on div "Later, the European arrivals began to produce texts describing their experience…" at bounding box center [217, 133] width 371 height 169
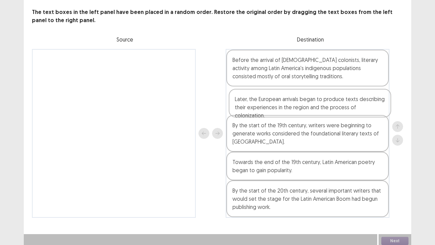
drag, startPoint x: 121, startPoint y: 67, endPoint x: 324, endPoint y: 105, distance: 206.6
click at [324, 105] on div "Later, the European arrivals began to produce texts describing their experience…" at bounding box center [217, 133] width 371 height 169
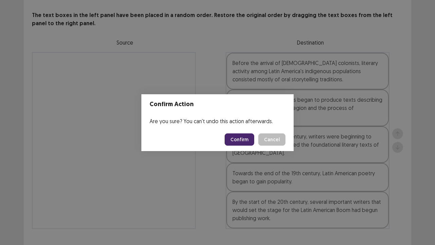
click at [237, 142] on button "Confirm" at bounding box center [240, 139] width 30 height 12
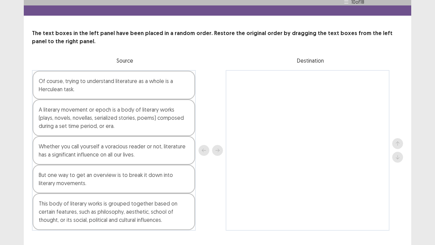
scroll to position [29, 0]
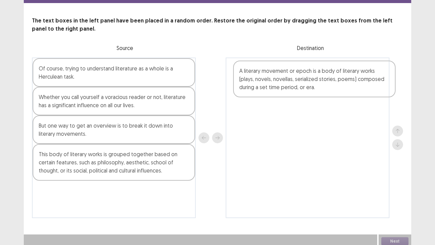
drag, startPoint x: 87, startPoint y: 112, endPoint x: 289, endPoint y: 88, distance: 203.6
click at [289, 88] on div "Of course, trying to understand literature as a whole is a Herculean task. A li…" at bounding box center [217, 137] width 371 height 160
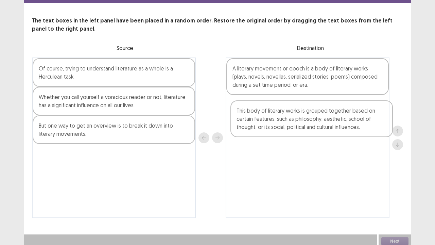
drag, startPoint x: 114, startPoint y: 165, endPoint x: 317, endPoint y: 122, distance: 207.1
click at [317, 122] on div "Of course, trying to understand literature as a whole is a Herculean task. Whet…" at bounding box center [217, 137] width 371 height 160
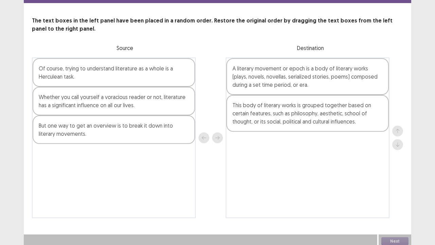
scroll to position [0, 0]
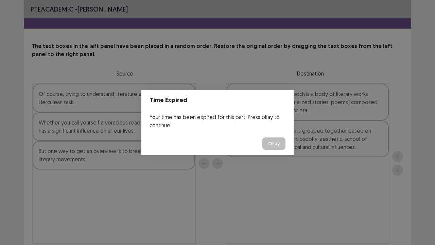
click at [276, 142] on button "Okay" at bounding box center [274, 143] width 23 height 12
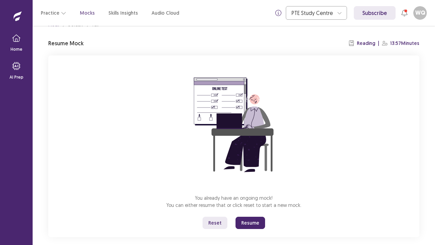
scroll to position [24, 0]
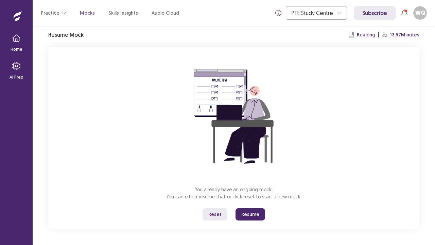
click at [256, 187] on button "Resume" at bounding box center [251, 214] width 30 height 12
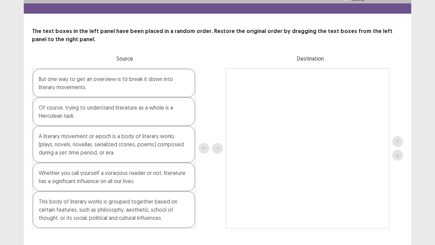
scroll to position [29, 0]
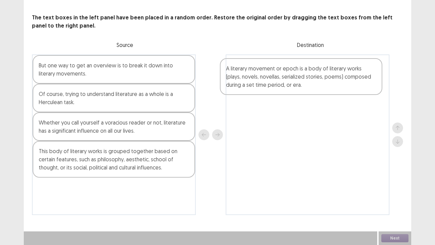
drag, startPoint x: 102, startPoint y: 132, endPoint x: 292, endPoint y: 77, distance: 197.6
click at [292, 77] on div "But one way to get an overview is to break it down into literary movements. Of …" at bounding box center [217, 134] width 371 height 160
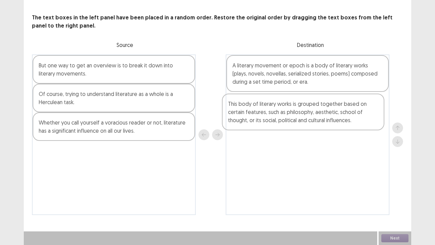
drag, startPoint x: 104, startPoint y: 164, endPoint x: 296, endPoint y: 114, distance: 198.6
click at [296, 114] on div "But one way to get an overview is to break it down into literary movements. Of …" at bounding box center [217, 134] width 371 height 160
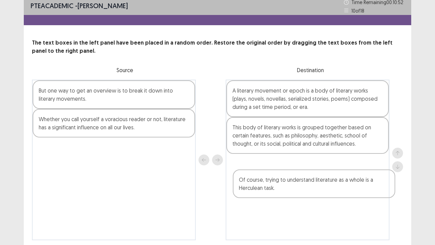
scroll to position [7, 0]
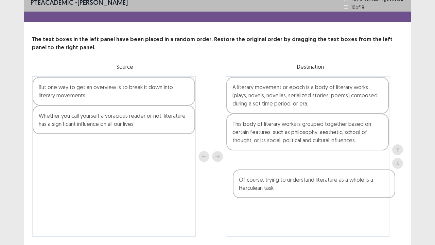
drag, startPoint x: 121, startPoint y: 129, endPoint x: 324, endPoint y: 186, distance: 210.7
click at [324, 186] on div "But one way to get an overview is to break it down into literary movements. Of …" at bounding box center [217, 156] width 371 height 160
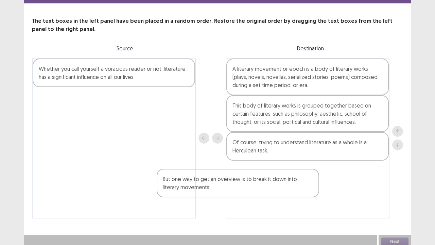
scroll to position [28, 0]
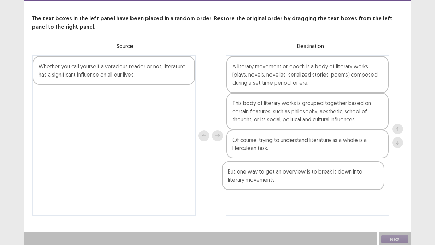
drag, startPoint x: 74, startPoint y: 96, endPoint x: 262, endPoint y: 182, distance: 206.6
click at [262, 182] on div "But one way to get an overview is to break it down into literary movements. Whe…" at bounding box center [217, 135] width 371 height 160
drag, startPoint x: 126, startPoint y: 75, endPoint x: 248, endPoint y: 70, distance: 122.5
click at [248, 70] on div "Whether you call yourself a voracious reader or not, literature has a significa…" at bounding box center [217, 135] width 371 height 160
drag, startPoint x: 154, startPoint y: 68, endPoint x: 259, endPoint y: 65, distance: 105.8
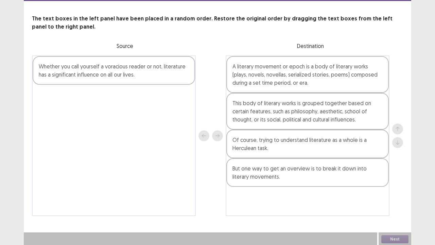
click at [259, 65] on div "Whether you call yourself a voracious reader or not, literature has a significa…" at bounding box center [217, 135] width 371 height 160
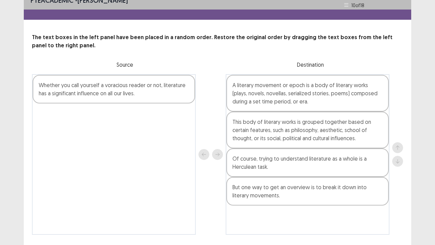
scroll to position [0, 0]
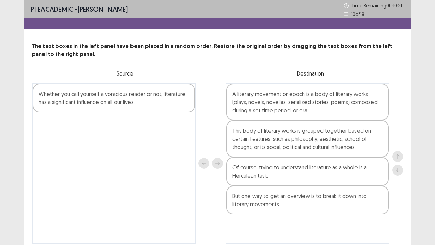
drag, startPoint x: 180, startPoint y: 103, endPoint x: 178, endPoint y: 166, distance: 62.9
click at [179, 167] on div "Whether you call yourself a voracious reader or not, literature has a significa…" at bounding box center [114, 163] width 164 height 160
click at [167, 134] on div "Whether you call yourself a voracious reader or not, literature has a significa…" at bounding box center [114, 163] width 164 height 160
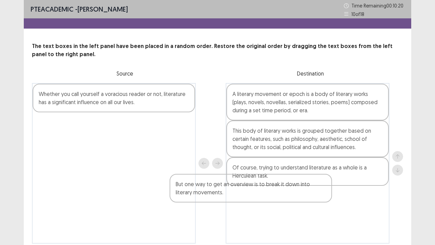
scroll to position [3, 0]
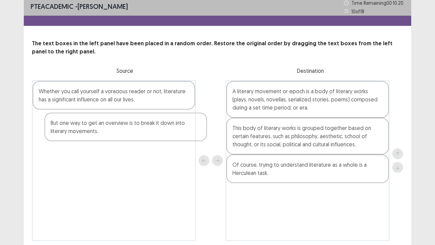
drag, startPoint x: 286, startPoint y: 201, endPoint x: 96, endPoint y: 124, distance: 204.6
click at [97, 125] on div "Whether you call yourself a voracious reader or not, literature has a significa…" at bounding box center [217, 160] width 371 height 160
drag, startPoint x: 135, startPoint y: 95, endPoint x: 144, endPoint y: 125, distance: 31.5
click at [146, 126] on div "But one way to get an overview is to break it down into literary movements. Whe…" at bounding box center [114, 160] width 164 height 160
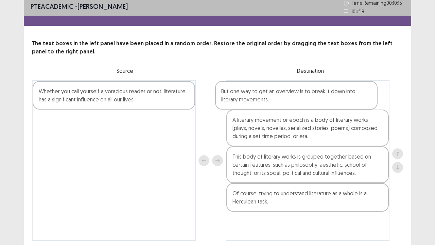
drag, startPoint x: 127, startPoint y: 96, endPoint x: 314, endPoint y: 96, distance: 186.3
click at [314, 96] on div "But one way to get an overview is to break it down into literary movements. Whe…" at bounding box center [217, 160] width 371 height 160
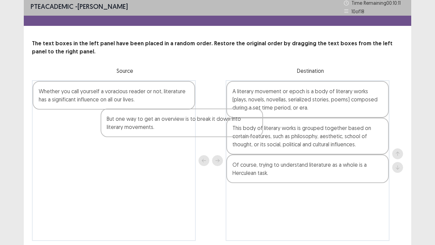
drag, startPoint x: 304, startPoint y: 97, endPoint x: 139, endPoint y: 133, distance: 168.5
click at [139, 133] on div "Whether you call yourself a voracious reader or not, literature has a significa…" at bounding box center [217, 160] width 371 height 160
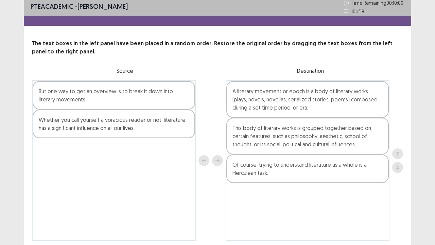
drag, startPoint x: 68, startPoint y: 130, endPoint x: 139, endPoint y: 129, distance: 70.7
click at [139, 129] on div "Whether you call yourself a voracious reader or not, literature has a significa…" at bounding box center [114, 123] width 163 height 29
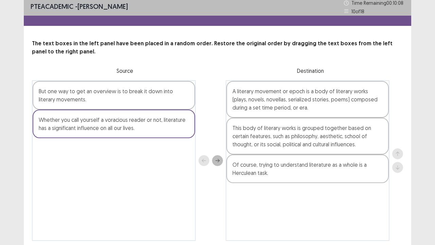
drag, startPoint x: 140, startPoint y: 131, endPoint x: 185, endPoint y: 144, distance: 46.7
click at [140, 131] on div "Whether you call yourself a voracious reader or not, literature has a significa…" at bounding box center [114, 123] width 163 height 29
click at [218, 163] on button "next" at bounding box center [217, 160] width 11 height 11
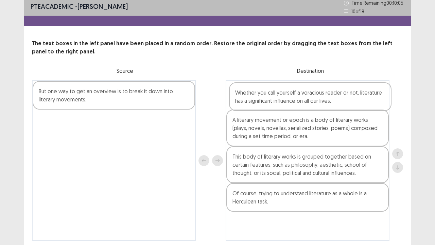
drag, startPoint x: 283, startPoint y: 100, endPoint x: 285, endPoint y: 103, distance: 3.7
click at [285, 103] on div "Whether you call yourself a voracious reader or not, literature has a significa…" at bounding box center [308, 160] width 164 height 160
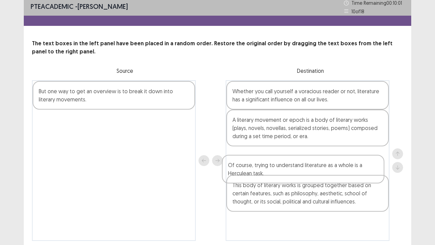
scroll to position [4, 0]
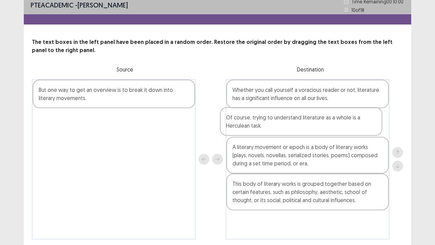
drag, startPoint x: 269, startPoint y: 199, endPoint x: 262, endPoint y: 120, distance: 79.2
click at [262, 120] on div "Whether you call yourself a voracious reader or not, literature has a significa…" at bounding box center [308, 159] width 164 height 160
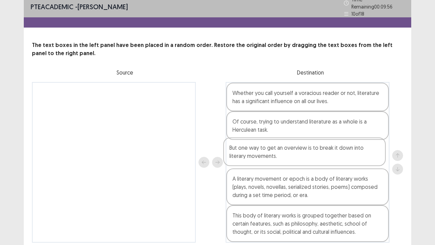
drag, startPoint x: 127, startPoint y: 92, endPoint x: 317, endPoint y: 153, distance: 199.6
click at [317, 153] on div "But one way to get an overview is to break it down into literary movements. Whe…" at bounding box center [217, 162] width 371 height 160
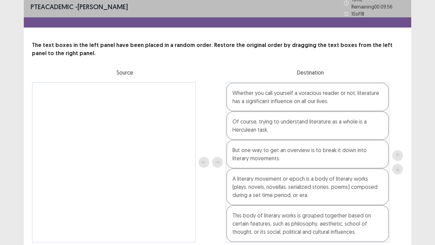
scroll to position [29, 0]
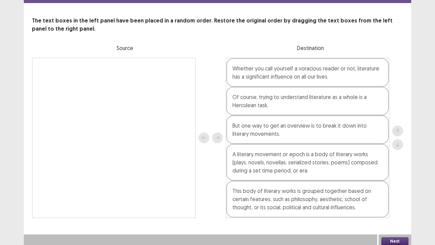
click at [400, 187] on button "Next" at bounding box center [395, 241] width 27 height 8
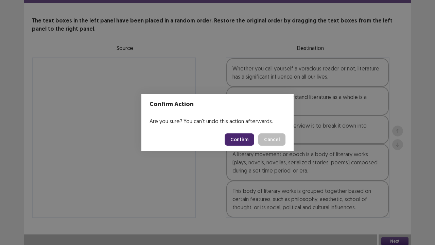
click at [247, 142] on button "Confirm" at bounding box center [240, 139] width 30 height 12
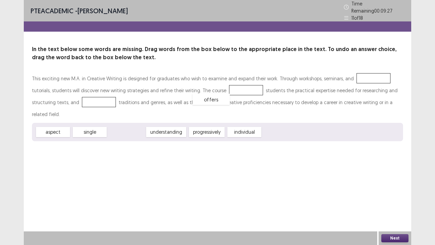
drag, startPoint x: 131, startPoint y: 118, endPoint x: 216, endPoint y: 85, distance: 90.7
click at [165, 137] on div "PTE academic - [PERSON_NAME] Time Remaining 00 : 08 : 38 11 of 18 In the text b…" at bounding box center [218, 77] width 388 height 155
drag, startPoint x: 128, startPoint y: 120, endPoint x: 57, endPoint y: 101, distance: 73.4
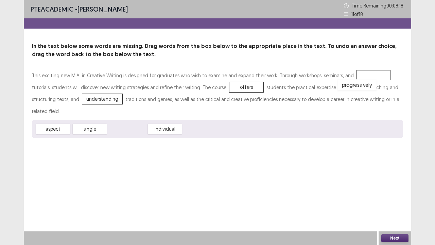
drag, startPoint x: 129, startPoint y: 117, endPoint x: 359, endPoint y: 73, distance: 234.0
click at [395, 187] on button "Next" at bounding box center [395, 238] width 27 height 8
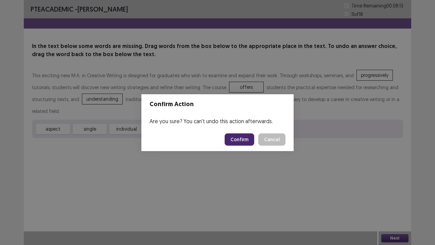
click at [239, 142] on button "Confirm" at bounding box center [240, 139] width 30 height 12
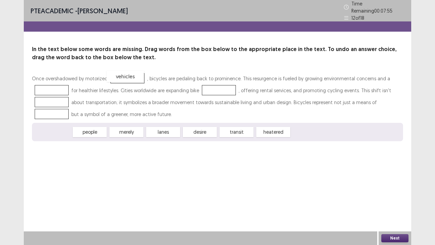
drag, startPoint x: 41, startPoint y: 132, endPoint x: 113, endPoint y: 77, distance: 91.2
click at [169, 130] on div "desire" at bounding box center [164, 133] width 37 height 11
drag, startPoint x: 168, startPoint y: 130, endPoint x: 53, endPoint y: 86, distance: 122.8
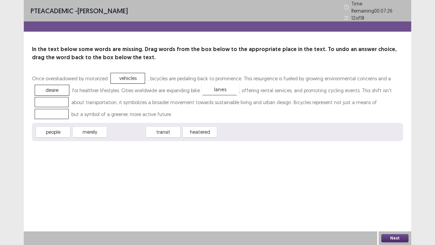
drag, startPoint x: 124, startPoint y: 129, endPoint x: 218, endPoint y: 86, distance: 103.0
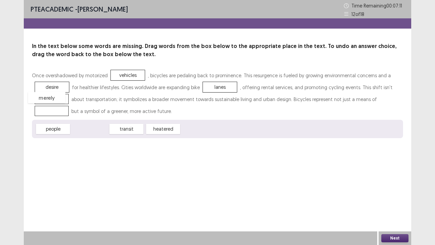
drag, startPoint x: 91, startPoint y: 131, endPoint x: 48, endPoint y: 100, distance: 53.3
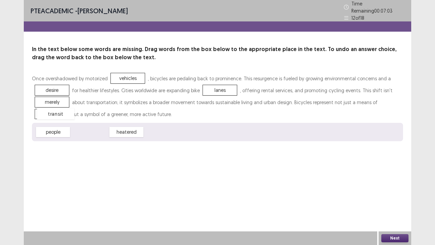
drag, startPoint x: 100, startPoint y: 130, endPoint x: 66, endPoint y: 112, distance: 38.2
click at [398, 187] on button "Next" at bounding box center [395, 238] width 27 height 8
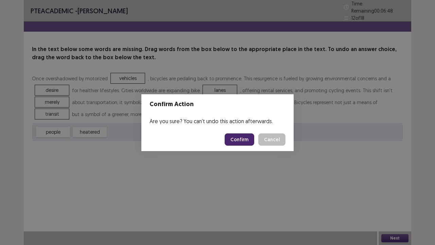
click at [247, 138] on button "Confirm" at bounding box center [240, 139] width 30 height 12
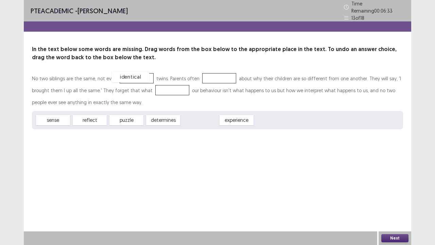
drag, startPoint x: 197, startPoint y: 118, endPoint x: 127, endPoint y: 74, distance: 81.7
drag, startPoint x: 126, startPoint y: 118, endPoint x: 218, endPoint y: 76, distance: 101.5
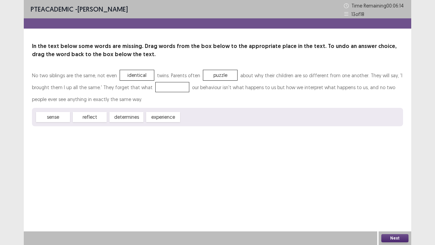
drag, startPoint x: 197, startPoint y: 89, endPoint x: 224, endPoint y: 89, distance: 27.2
click at [224, 89] on div "No two siblings are the same, not even identical twins. Parents often puzzle ab…" at bounding box center [217, 87] width 371 height 36
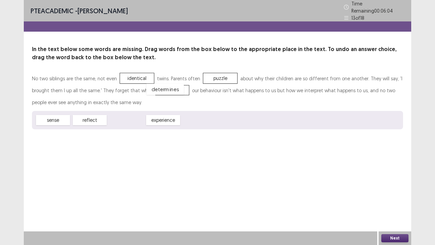
drag, startPoint x: 131, startPoint y: 117, endPoint x: 170, endPoint y: 86, distance: 49.6
click at [251, 120] on div "sense reflect experience" at bounding box center [217, 120] width 371 height 18
click at [403, 187] on button "Next" at bounding box center [395, 238] width 27 height 8
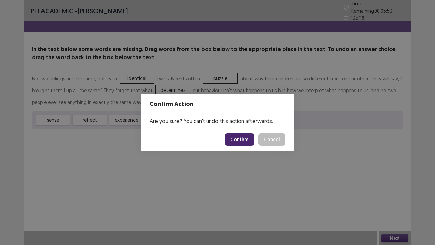
click at [248, 143] on button "Confirm" at bounding box center [240, 139] width 30 height 12
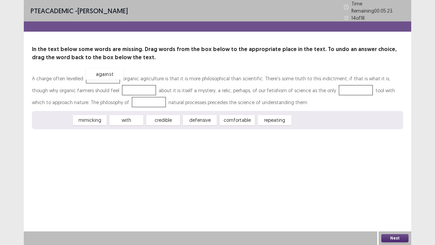
drag, startPoint x: 54, startPoint y: 118, endPoint x: 107, endPoint y: 73, distance: 69.0
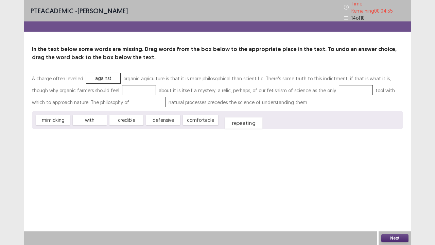
drag, startPoint x: 238, startPoint y: 113, endPoint x: 244, endPoint y: 116, distance: 6.8
click at [244, 117] on div "repeating" at bounding box center [243, 122] width 37 height 11
drag, startPoint x: 57, startPoint y: 118, endPoint x: 108, endPoint y: 102, distance: 53.3
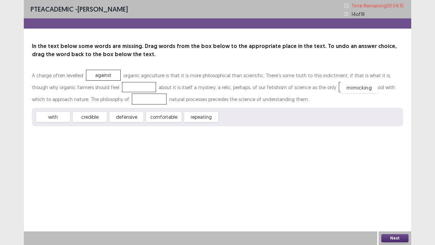
drag, startPoint x: 116, startPoint y: 99, endPoint x: 327, endPoint y: 87, distance: 211.5
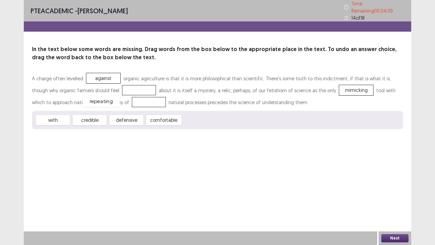
drag, startPoint x: 205, startPoint y: 118, endPoint x: 108, endPoint y: 101, distance: 98.3
drag, startPoint x: 134, startPoint y: 120, endPoint x: 119, endPoint y: 88, distance: 35.1
click at [407, 187] on div "Next" at bounding box center [395, 238] width 33 height 14
click at [405, 187] on button "Next" at bounding box center [395, 238] width 27 height 8
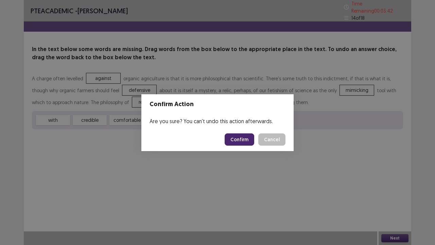
click at [241, 141] on button "Confirm" at bounding box center [240, 139] width 30 height 12
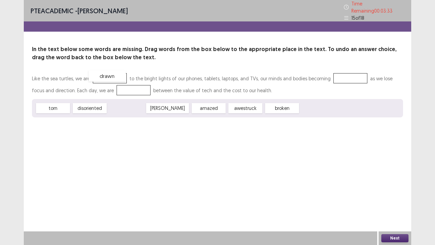
drag, startPoint x: 125, startPoint y: 105, endPoint x: 106, endPoint y: 73, distance: 37.5
drag, startPoint x: 94, startPoint y: 104, endPoint x: 345, endPoint y: 73, distance: 253.2
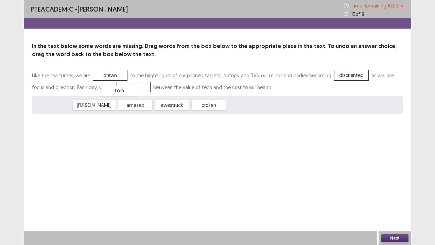
drag, startPoint x: 47, startPoint y: 107, endPoint x: 114, endPoint y: 92, distance: 69.0
click at [388, 187] on button "Next" at bounding box center [395, 238] width 27 height 8
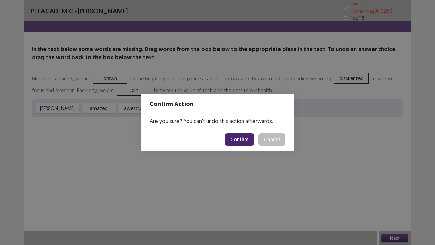
click at [248, 141] on button "Confirm" at bounding box center [240, 139] width 30 height 12
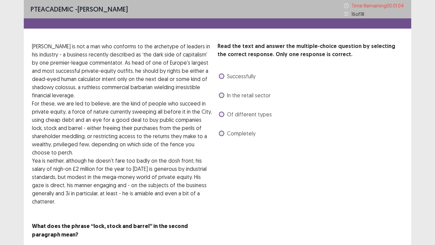
click at [223, 135] on span at bounding box center [221, 133] width 5 height 5
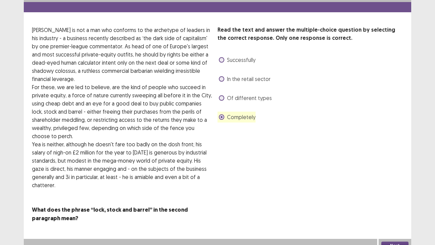
scroll to position [23, 0]
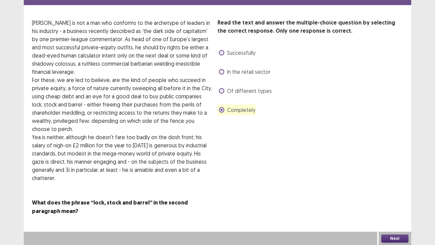
click at [412, 187] on div "PTE academic - [PERSON_NAME] Time Remaining 00 : 01 : 00 16 of 18 Read the text…" at bounding box center [217, 111] width 435 height 269
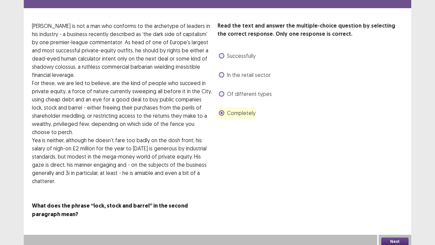
click at [399, 187] on button "Next" at bounding box center [395, 241] width 27 height 8
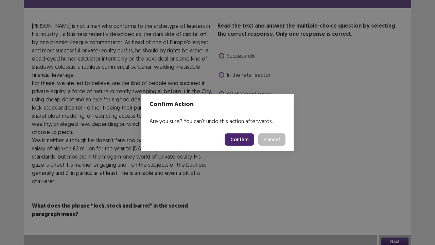
click at [248, 139] on button "Confirm" at bounding box center [240, 139] width 30 height 12
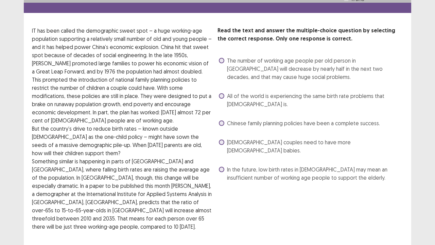
scroll to position [34, 0]
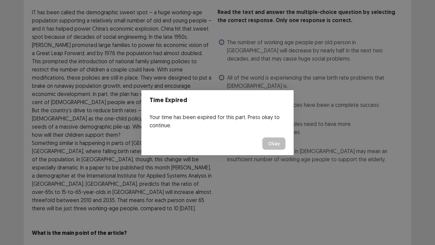
click at [275, 142] on button "Okay" at bounding box center [274, 143] width 23 height 12
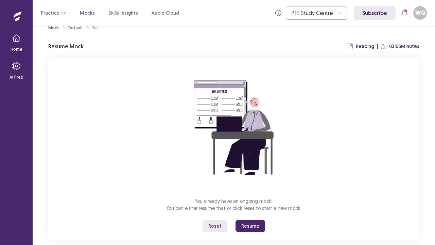
scroll to position [24, 0]
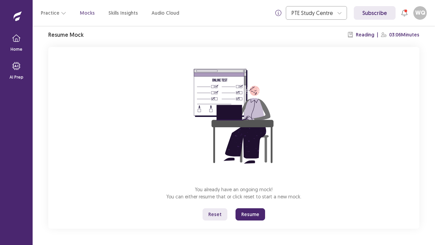
click at [247, 187] on button "Resume" at bounding box center [251, 214] width 30 height 12
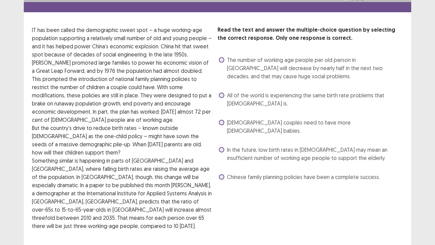
scroll to position [34, 0]
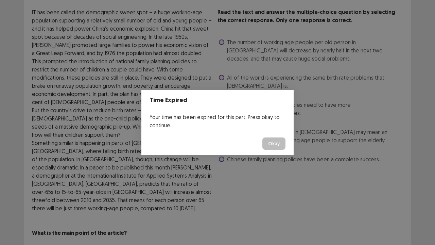
click at [279, 142] on button "Okay" at bounding box center [274, 143] width 23 height 12
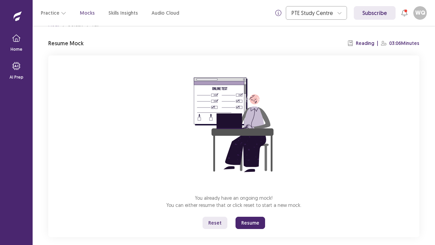
scroll to position [24, 0]
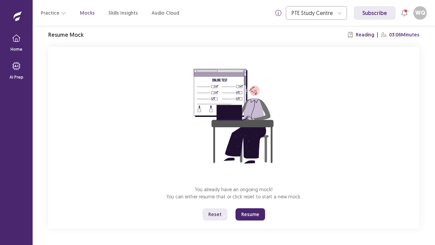
click at [246, 187] on button "Resume" at bounding box center [251, 214] width 30 height 12
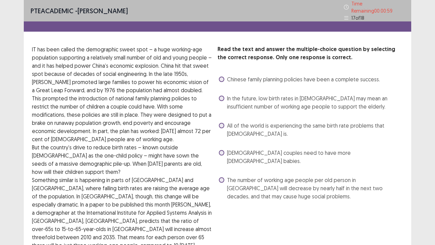
scroll to position [34, 0]
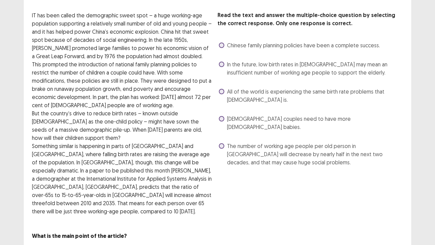
click at [269, 142] on span "The number of working age people per old person in [GEOGRAPHIC_DATA] will decre…" at bounding box center [315, 154] width 176 height 24
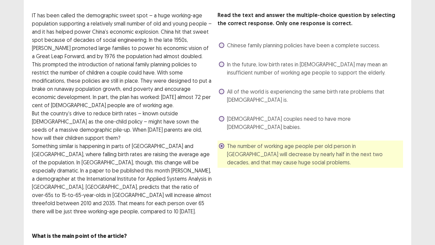
click at [299, 67] on span "In the future, low birth rates in [DEMOGRAPHIC_DATA] may mean an insufficient n…" at bounding box center [315, 68] width 176 height 16
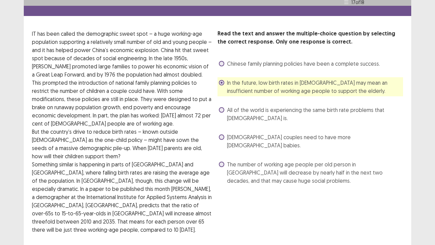
scroll to position [48, 0]
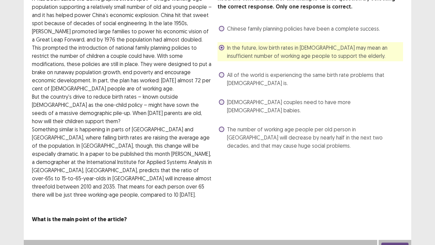
click at [399, 187] on button "Next" at bounding box center [395, 246] width 27 height 8
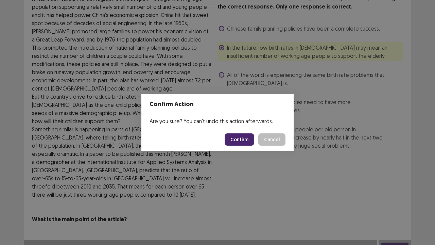
click at [247, 142] on button "Confirm" at bounding box center [240, 139] width 30 height 12
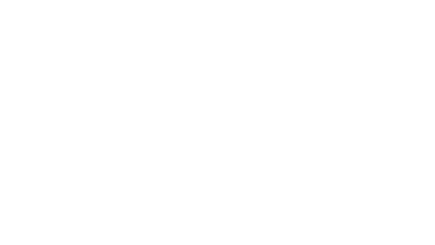
scroll to position [0, 0]
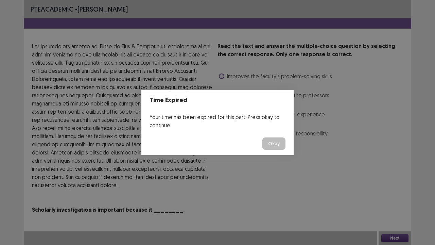
click at [282, 145] on button "Okay" at bounding box center [274, 143] width 23 height 12
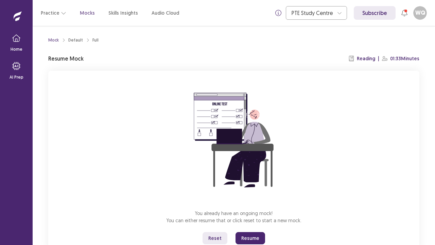
click at [254, 187] on button "Resume" at bounding box center [251, 238] width 30 height 12
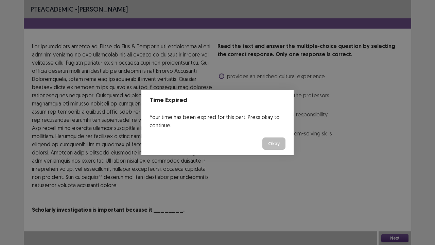
click at [277, 141] on button "Okay" at bounding box center [274, 143] width 23 height 12
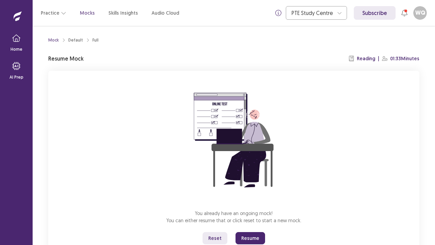
click at [256, 187] on button "Resume" at bounding box center [251, 238] width 30 height 12
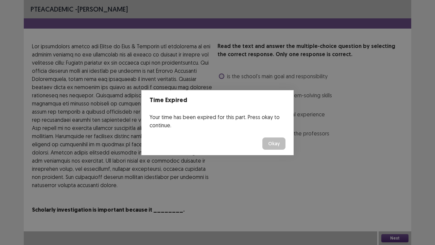
click at [273, 148] on button "Okay" at bounding box center [274, 143] width 23 height 12
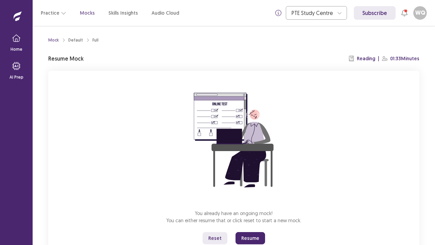
click at [247, 187] on button "Resume" at bounding box center [251, 238] width 30 height 12
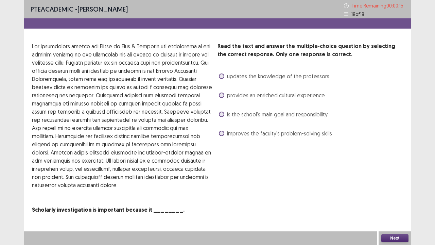
drag, startPoint x: 103, startPoint y: 60, endPoint x: 177, endPoint y: 61, distance: 73.5
click at [177, 61] on p at bounding box center [122, 115] width 180 height 147
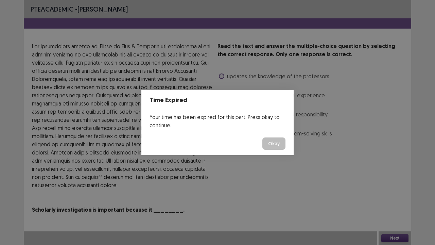
click at [279, 141] on button "Okay" at bounding box center [274, 143] width 23 height 12
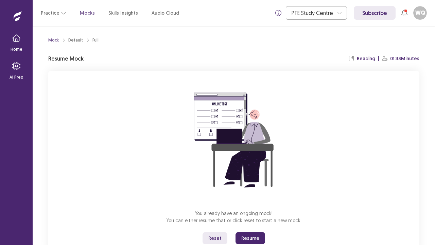
click at [246, 187] on button "Resume" at bounding box center [251, 238] width 30 height 12
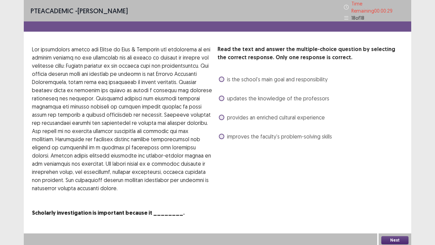
click at [254, 135] on span "improves the faculty’s problem-solving skills" at bounding box center [279, 136] width 105 height 8
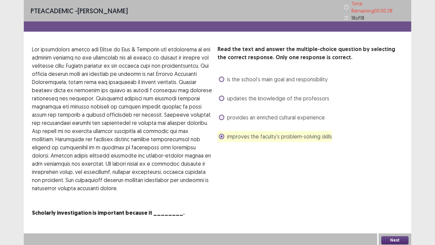
click at [257, 118] on div "provides an enriched cultural experience" at bounding box center [271, 117] width 107 height 11
click at [260, 116] on span "provides an enriched cultural experience" at bounding box center [276, 117] width 98 height 8
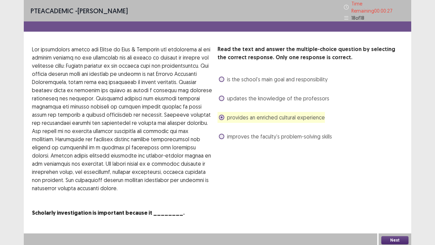
click at [263, 94] on span "updates the knowledge of the professors" at bounding box center [278, 98] width 102 height 8
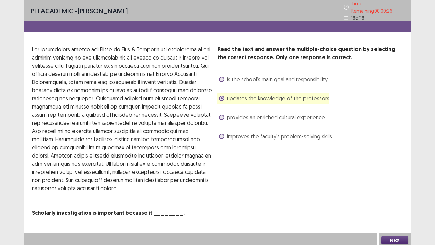
click at [296, 74] on div "is the school’s main goal and responsibility" at bounding box center [273, 79] width 110 height 11
click at [295, 78] on span "is the school’s main goal and responsibility" at bounding box center [277, 79] width 101 height 8
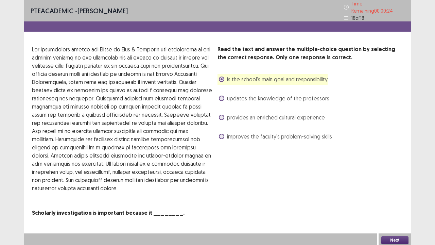
click at [398, 187] on button "Next" at bounding box center [395, 240] width 27 height 8
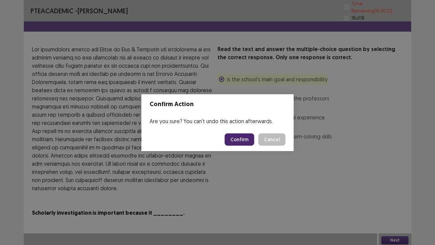
click at [254, 136] on button "Confirm" at bounding box center [240, 139] width 30 height 12
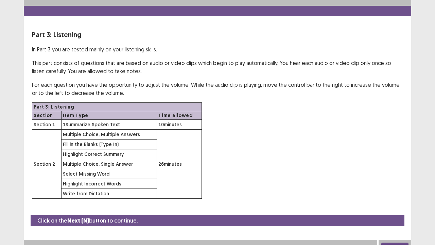
scroll to position [20, 0]
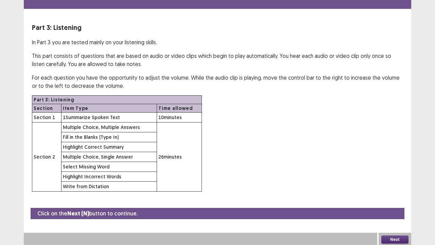
click at [395, 187] on button "Next" at bounding box center [395, 239] width 27 height 8
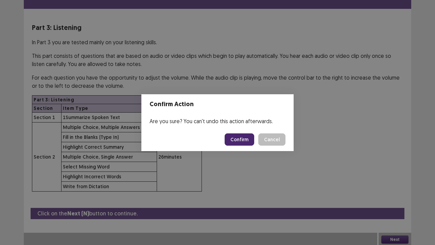
click at [239, 140] on button "Confirm" at bounding box center [240, 139] width 30 height 12
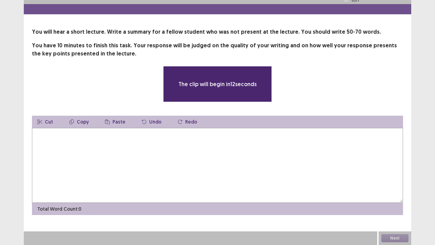
scroll to position [14, 0]
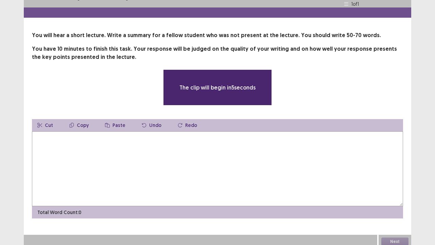
click at [248, 141] on textarea at bounding box center [217, 168] width 371 height 75
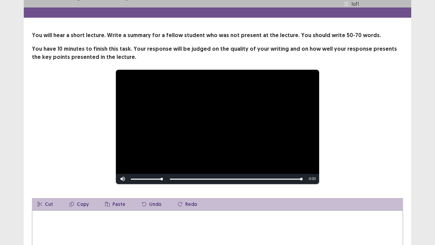
click at [116, 187] on textarea at bounding box center [217, 247] width 371 height 75
click at [172, 187] on textarea "**********" at bounding box center [217, 247] width 371 height 75
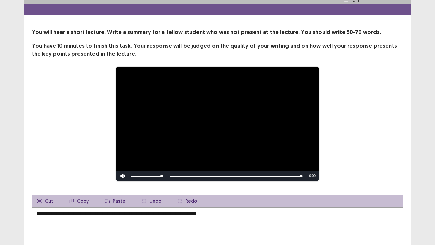
click at [246, 187] on textarea "**********" at bounding box center [217, 244] width 371 height 75
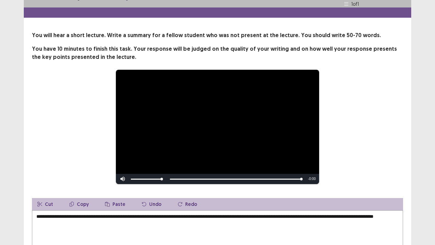
click at [37, 187] on textarea "**********" at bounding box center [217, 247] width 371 height 75
drag, startPoint x: 50, startPoint y: 219, endPoint x: 36, endPoint y: 221, distance: 13.8
click at [36, 187] on textarea "**********" at bounding box center [217, 247] width 371 height 75
click at [76, 187] on textarea "**********" at bounding box center [217, 247] width 371 height 75
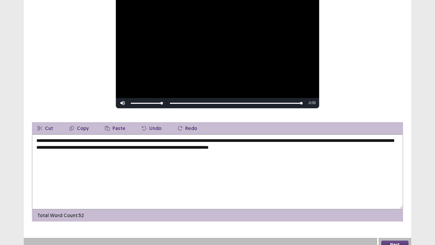
scroll to position [93, 0]
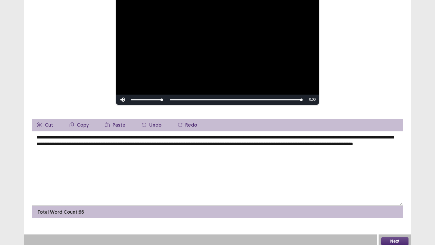
click at [283, 134] on textarea "**********" at bounding box center [217, 168] width 371 height 75
click at [311, 140] on textarea "**********" at bounding box center [217, 168] width 371 height 75
click at [356, 139] on textarea "**********" at bounding box center [217, 168] width 371 height 75
type textarea "**********"
click at [400, 187] on button "Next" at bounding box center [395, 241] width 27 height 8
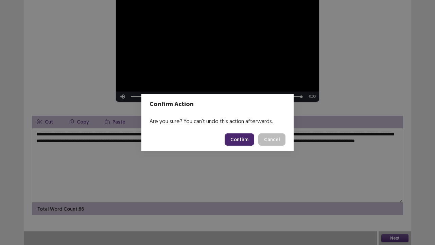
click at [241, 139] on button "Confirm" at bounding box center [240, 139] width 30 height 12
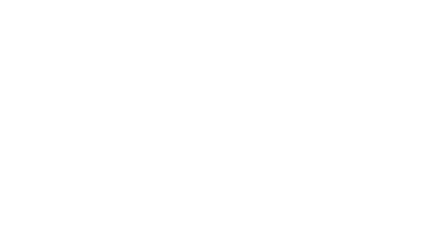
scroll to position [0, 0]
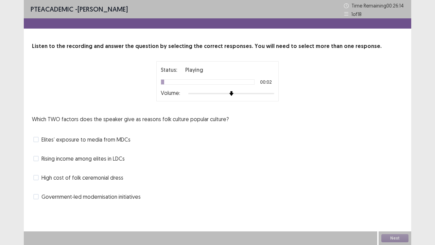
click at [257, 92] on div at bounding box center [231, 93] width 86 height 5
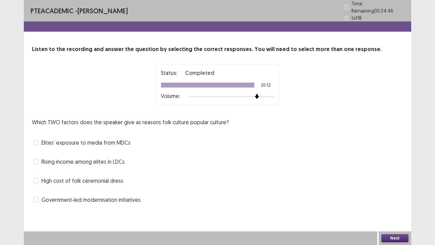
click at [77, 160] on span "Rising income among elites in LDCs" at bounding box center [82, 161] width 83 height 8
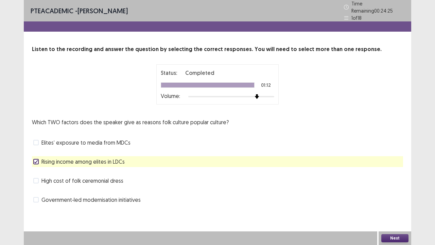
click at [115, 139] on span "Elites’ exposure to media from MDCs" at bounding box center [85, 142] width 89 height 8
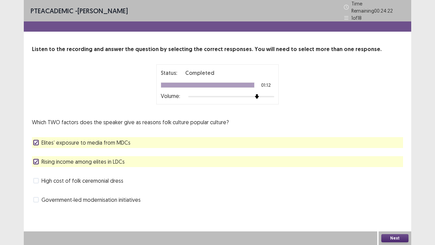
click at [84, 139] on span "Elites’ exposure to media from MDCs" at bounding box center [85, 142] width 89 height 8
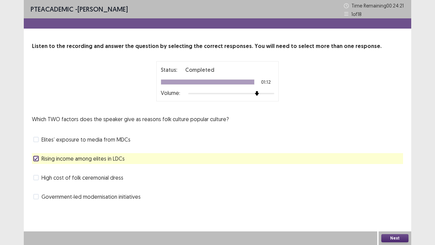
click at [403, 187] on button "Next" at bounding box center [395, 238] width 27 height 8
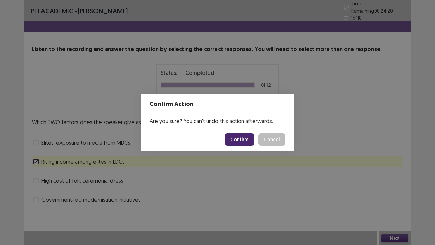
click at [238, 140] on button "Confirm" at bounding box center [240, 139] width 30 height 12
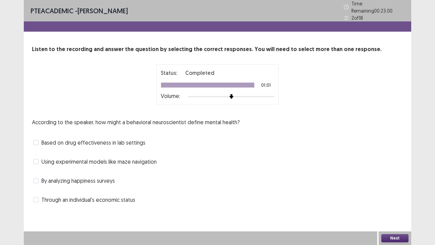
drag, startPoint x: 105, startPoint y: 118, endPoint x: 260, endPoint y: 116, distance: 155.1
click at [260, 118] on div "According to the speaker, how might a behavioral neuroscientist define mental h…" at bounding box center [217, 161] width 371 height 87
click at [242, 144] on div "Based on drug effectiveness in lab settings" at bounding box center [217, 142] width 371 height 11
click at [47, 139] on span "Based on drug effectiveness in lab settings" at bounding box center [93, 142] width 104 height 8
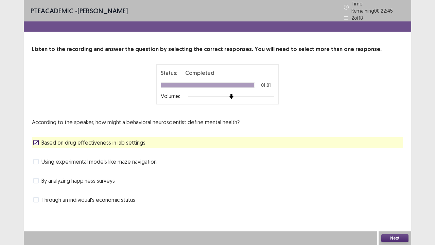
click at [108, 138] on span "Based on drug effectiveness in lab settings" at bounding box center [93, 142] width 104 height 8
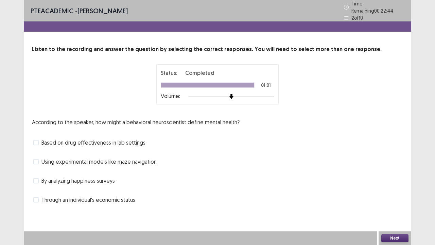
click at [108, 138] on span "Based on drug effectiveness in lab settings" at bounding box center [93, 142] width 104 height 8
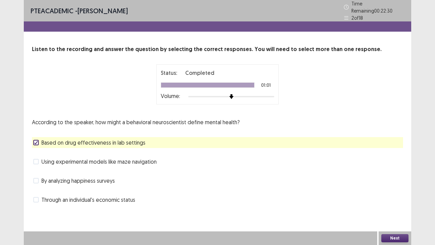
click at [400, 187] on button "Next" at bounding box center [395, 238] width 27 height 8
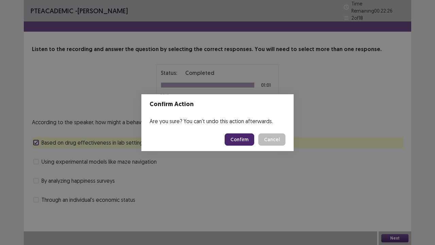
click at [238, 142] on button "Confirm" at bounding box center [240, 139] width 30 height 12
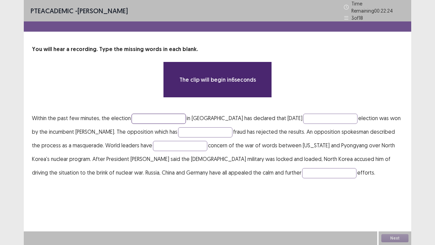
click at [161, 115] on input "text" at bounding box center [159, 119] width 54 height 10
type input "*"
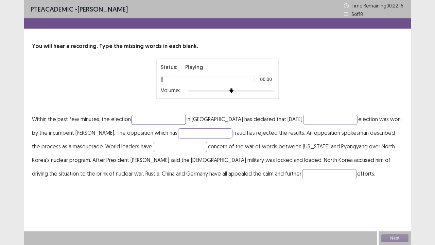
click at [155, 118] on input "text" at bounding box center [159, 120] width 54 height 10
type input "*******"
click at [312, 120] on input "text" at bounding box center [330, 120] width 54 height 10
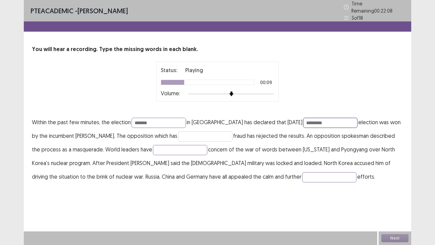
type input "*********"
click at [178, 133] on input "text" at bounding box center [205, 136] width 54 height 10
type input "**********"
click at [164, 149] on input "text" at bounding box center [180, 150] width 54 height 10
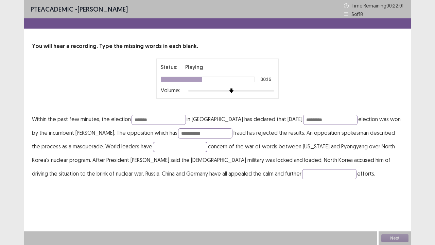
click at [188, 148] on input "text" at bounding box center [180, 147] width 54 height 10
type input "*********"
drag, startPoint x: 160, startPoint y: 118, endPoint x: 102, endPoint y: 116, distance: 58.9
click at [102, 116] on p "**********" at bounding box center [217, 146] width 371 height 68
type input "*********"
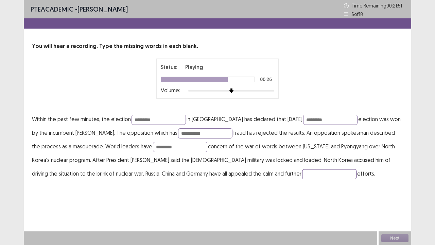
click at [302, 175] on input "text" at bounding box center [329, 174] width 54 height 10
click at [302, 171] on input "text" at bounding box center [329, 174] width 54 height 10
type input "**********"
click at [401, 187] on button "Next" at bounding box center [395, 238] width 27 height 8
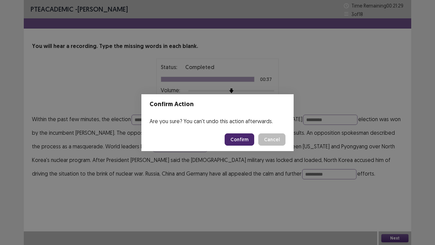
click at [240, 137] on button "Confirm" at bounding box center [240, 139] width 30 height 12
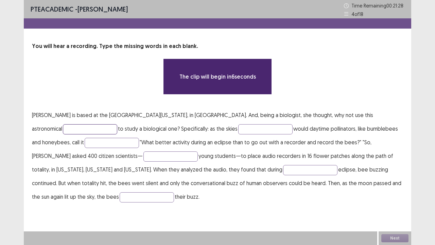
click at [117, 124] on input "text" at bounding box center [90, 129] width 54 height 10
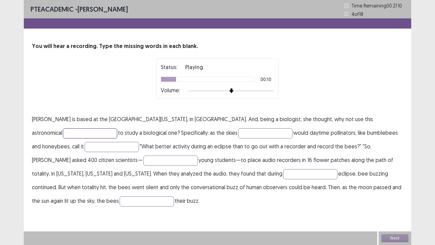
click at [117, 128] on input "text" at bounding box center [90, 133] width 54 height 10
type input "**********"
click at [238, 133] on input "text" at bounding box center [265, 133] width 54 height 10
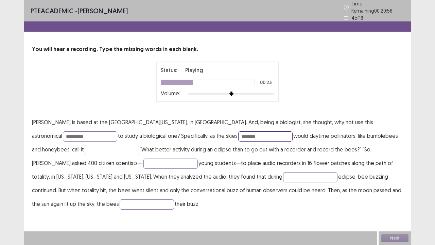
type input "********"
click at [85, 145] on input "text" at bounding box center [112, 150] width 54 height 10
type input "*****"
click at [62, 167] on p "**********" at bounding box center [217, 162] width 371 height 95
click at [143, 164] on input "text" at bounding box center [170, 163] width 54 height 10
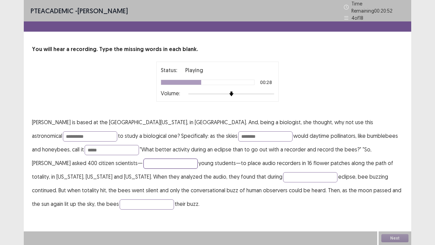
click at [143, 162] on input "text" at bounding box center [170, 163] width 54 height 10
type input "*********"
click at [283, 172] on input "text" at bounding box center [310, 177] width 54 height 10
click at [283, 173] on input "text" at bounding box center [310, 177] width 54 height 10
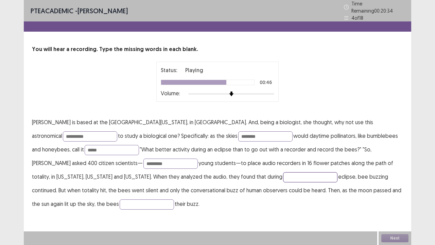
click at [283, 172] on input "text" at bounding box center [310, 177] width 54 height 10
type input "*******"
click at [174, 187] on input "text" at bounding box center [147, 204] width 54 height 10
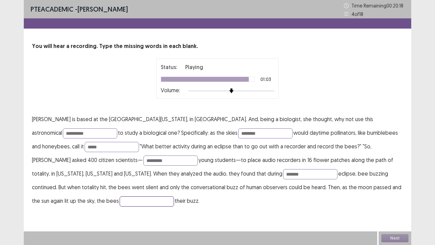
click at [174, 187] on input "text" at bounding box center [147, 201] width 54 height 10
click at [309, 187] on p "**********" at bounding box center [217, 159] width 371 height 95
click at [174, 187] on input "text" at bounding box center [147, 201] width 54 height 10
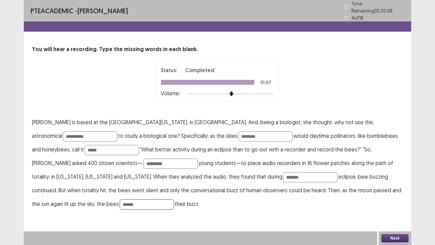
type input "******"
drag, startPoint x: 236, startPoint y: 131, endPoint x: 285, endPoint y: 133, distance: 49.0
click at [281, 132] on p "**********" at bounding box center [217, 162] width 371 height 95
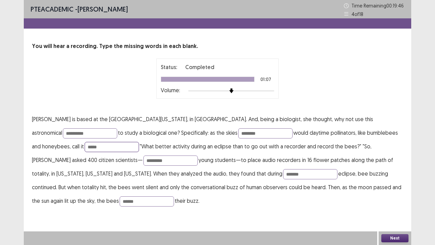
click at [85, 148] on input "*****" at bounding box center [112, 147] width 54 height 10
click at [401, 187] on button "Next" at bounding box center [395, 238] width 27 height 8
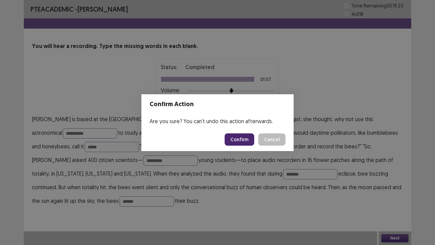
click at [248, 136] on button "Confirm" at bounding box center [240, 139] width 30 height 12
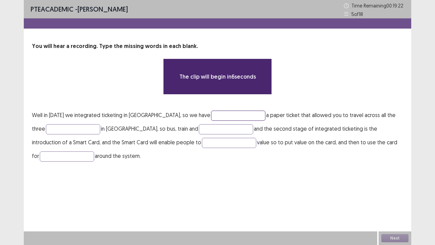
click at [229, 115] on input "text" at bounding box center [238, 116] width 54 height 10
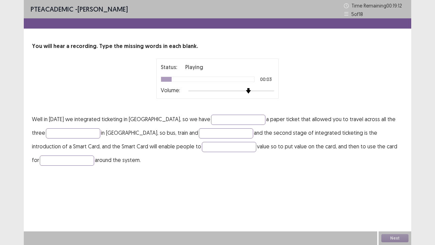
click at [251, 89] on div at bounding box center [231, 90] width 86 height 5
click at [226, 118] on input "text" at bounding box center [238, 120] width 54 height 10
type input "**********"
click at [77, 133] on input "text" at bounding box center [73, 133] width 54 height 10
type input "*****"
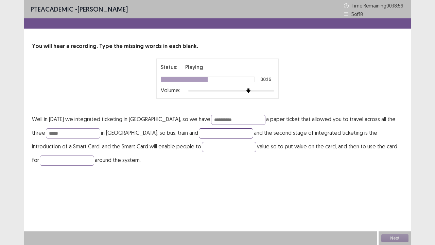
click at [217, 132] on input "text" at bounding box center [226, 133] width 54 height 10
drag, startPoint x: 212, startPoint y: 131, endPoint x: 206, endPoint y: 131, distance: 5.8
click at [206, 131] on p "**********" at bounding box center [217, 139] width 371 height 54
type input "*****"
click at [228, 150] on input "text" at bounding box center [229, 147] width 54 height 10
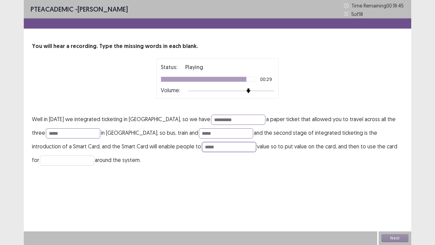
type input "*****"
click at [81, 162] on input "text" at bounding box center [67, 160] width 54 height 10
type input "*********"
click at [396, 187] on button "Next" at bounding box center [395, 238] width 27 height 8
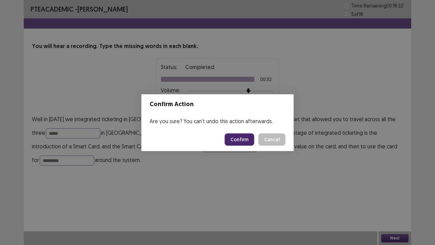
click at [274, 137] on button "Cancel" at bounding box center [271, 139] width 27 height 12
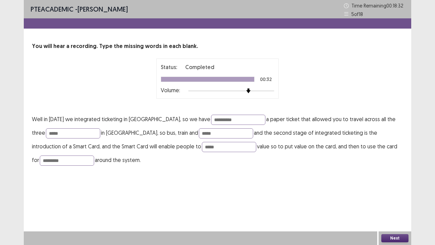
click at [388, 187] on div "Next" at bounding box center [395, 238] width 33 height 14
click at [392, 187] on button "Next" at bounding box center [395, 238] width 27 height 8
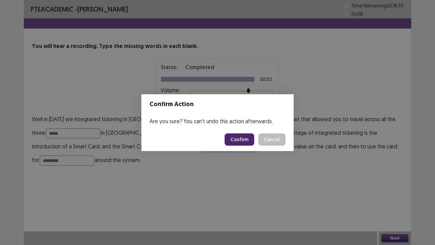
click at [245, 139] on button "Confirm" at bounding box center [240, 139] width 30 height 12
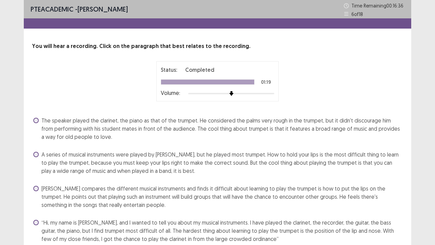
scroll to position [29, 0]
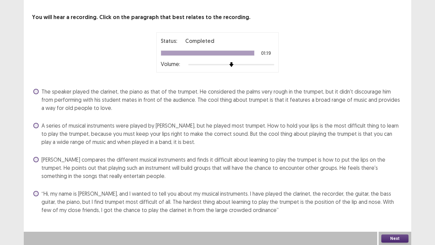
click at [118, 138] on span "A series of musical instruments were played by [PERSON_NAME], but he played mos…" at bounding box center [222, 133] width 362 height 24
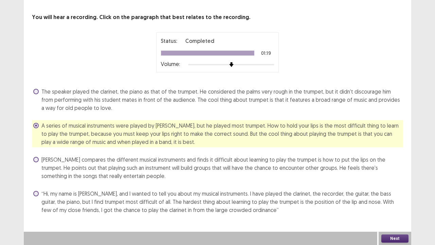
click at [399, 187] on button "Next" at bounding box center [395, 238] width 27 height 8
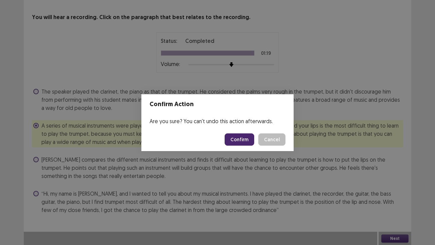
click at [275, 138] on button "Cancel" at bounding box center [271, 139] width 27 height 12
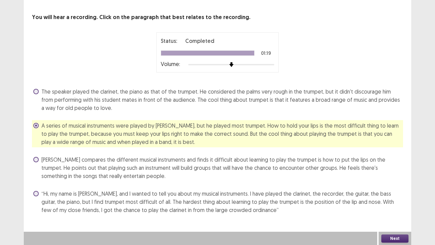
click at [400, 187] on button "Next" at bounding box center [395, 238] width 27 height 8
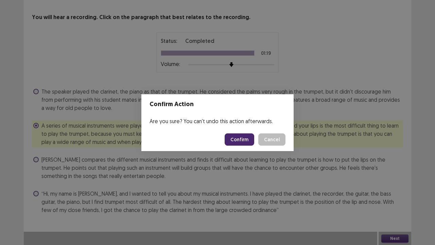
click at [241, 137] on button "Confirm" at bounding box center [240, 139] width 30 height 12
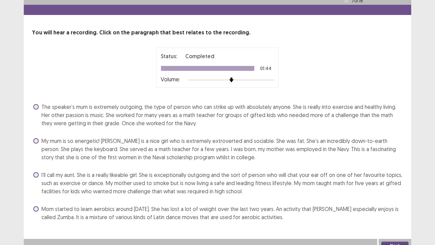
scroll to position [21, 0]
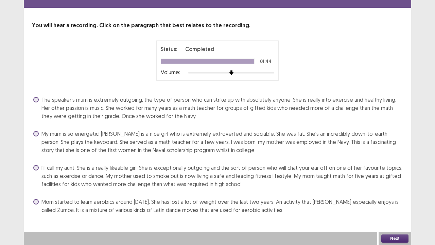
click at [152, 134] on span "My mum is so energetic! [PERSON_NAME] is a nice girl who is extremely extrovert…" at bounding box center [222, 142] width 362 height 24
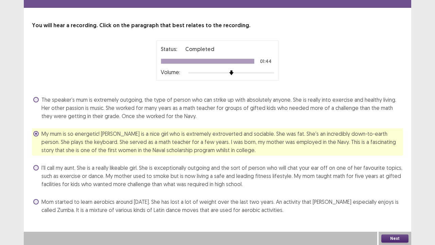
scroll to position [0, 0]
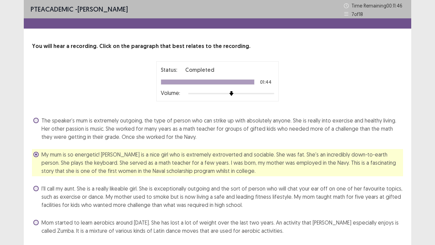
click at [164, 124] on span "The speaker’s mum is extremely outgoing, the type of person who can strike up w…" at bounding box center [222, 128] width 362 height 24
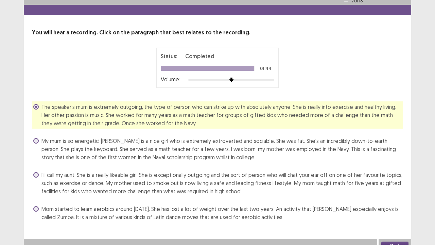
scroll to position [21, 0]
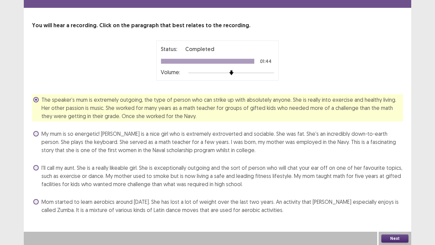
click at [398, 187] on button "Next" at bounding box center [395, 238] width 27 height 8
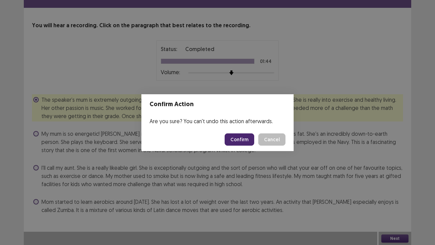
click at [278, 141] on button "Cancel" at bounding box center [271, 139] width 27 height 12
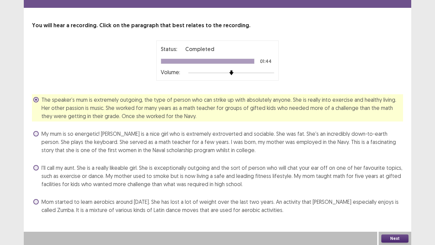
click at [395, 187] on button "Next" at bounding box center [395, 238] width 27 height 8
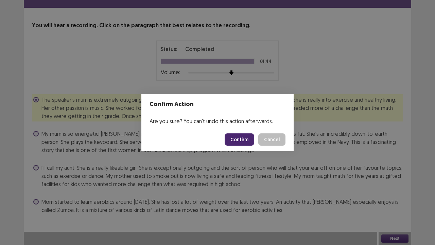
click at [241, 139] on button "Confirm" at bounding box center [240, 139] width 30 height 12
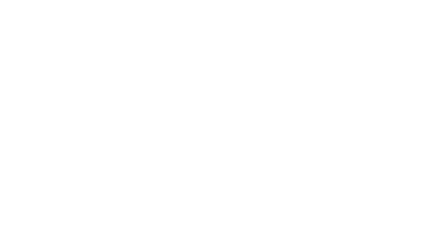
scroll to position [0, 0]
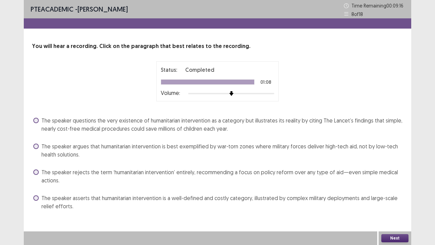
click at [365, 119] on span "The speaker questions the very existence of humanitarian intervention as a cate…" at bounding box center [222, 124] width 362 height 16
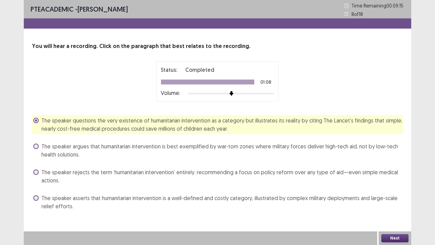
click at [403, 187] on button "Next" at bounding box center [395, 238] width 27 height 8
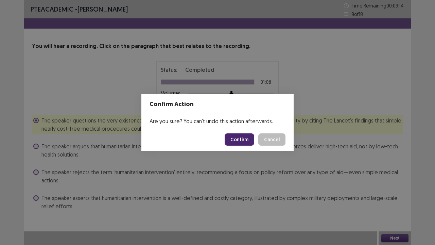
click at [243, 143] on button "Confirm" at bounding box center [240, 139] width 30 height 12
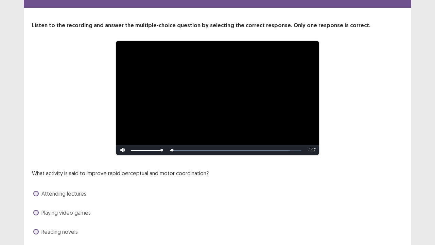
scroll to position [34, 0]
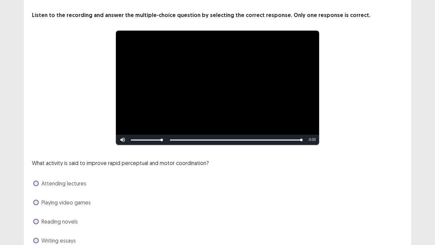
drag, startPoint x: 107, startPoint y: 160, endPoint x: 183, endPoint y: 161, distance: 76.2
click at [182, 161] on p "What activity is said to improve rapid perceptual and motor coordination?" at bounding box center [120, 163] width 177 height 8
click at [83, 187] on span "Playing video games" at bounding box center [65, 202] width 49 height 8
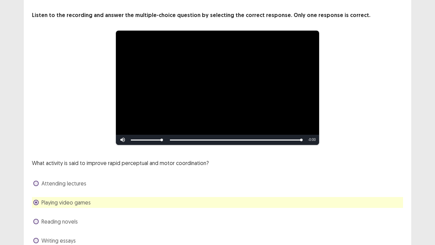
scroll to position [62, 0]
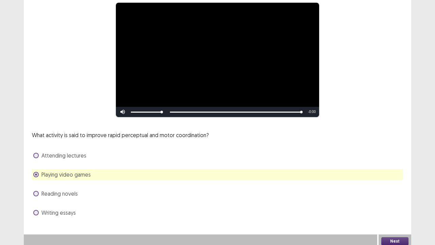
click at [395, 187] on button "Next" at bounding box center [395, 241] width 27 height 8
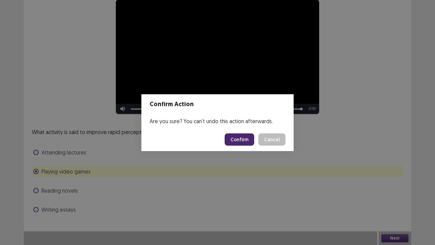
click at [244, 141] on button "Confirm" at bounding box center [240, 139] width 30 height 12
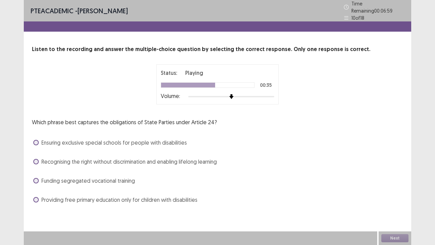
click at [254, 94] on div at bounding box center [231, 96] width 86 height 5
click at [109, 187] on span "Providing free primary education only for children with disabilities" at bounding box center [119, 200] width 156 height 8
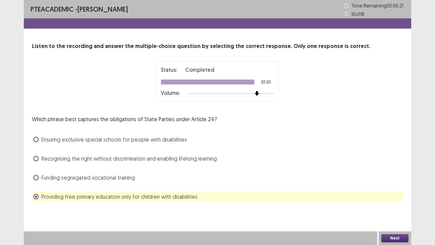
click at [114, 140] on span "Ensuring exclusive special schools for people with disabilities" at bounding box center [114, 139] width 146 height 8
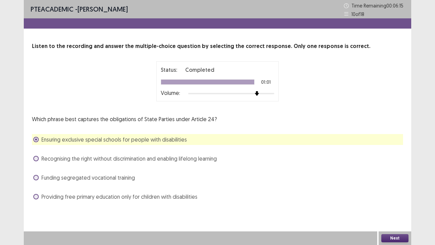
click at [105, 164] on div "Which phrase best captures the obligations of State Parties under Article 24? E…" at bounding box center [217, 158] width 371 height 87
click at [110, 159] on span "Recognising the right without discrimination and enabling lifelong learning" at bounding box center [128, 158] width 175 height 8
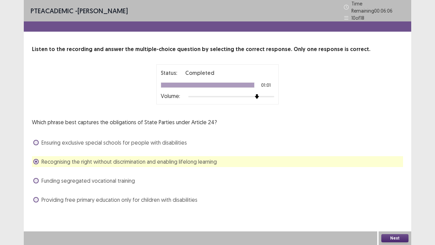
drag, startPoint x: 104, startPoint y: 115, endPoint x: 184, endPoint y: 115, distance: 80.3
click at [184, 118] on p "Which phrase best captures the obligations of State Parties under Article 24?" at bounding box center [124, 122] width 185 height 8
click at [245, 137] on div "Ensuring exclusive special schools for people with disabilities" at bounding box center [217, 142] width 371 height 11
click at [182, 138] on span "Ensuring exclusive special schools for people with disabilities" at bounding box center [114, 142] width 146 height 8
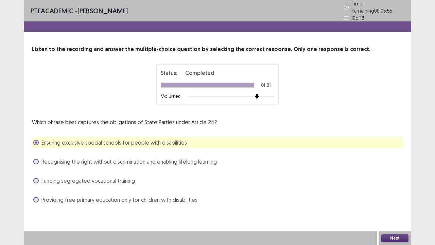
click at [390, 187] on button "Next" at bounding box center [395, 238] width 27 height 8
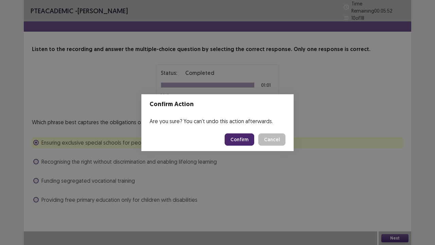
click at [247, 137] on button "Confirm" at bounding box center [240, 139] width 30 height 12
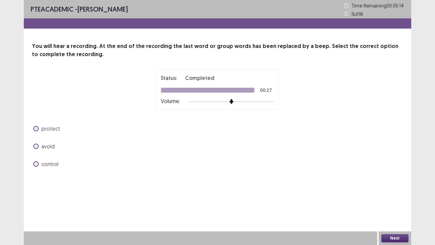
click at [44, 164] on span "control" at bounding box center [49, 164] width 17 height 8
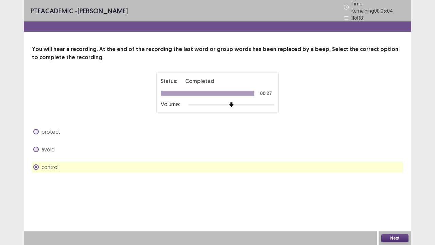
click at [389, 187] on button "Next" at bounding box center [395, 238] width 27 height 8
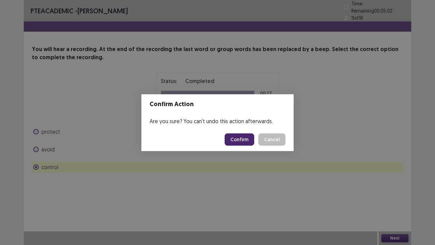
click at [252, 140] on button "Confirm" at bounding box center [240, 139] width 30 height 12
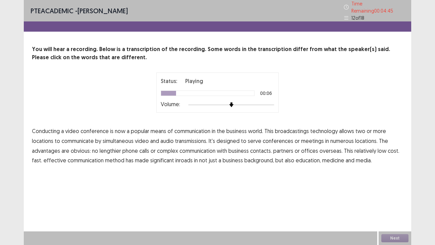
click at [299, 129] on span "broadcastings" at bounding box center [292, 131] width 34 height 8
click at [344, 137] on span "numerous" at bounding box center [342, 141] width 23 height 8
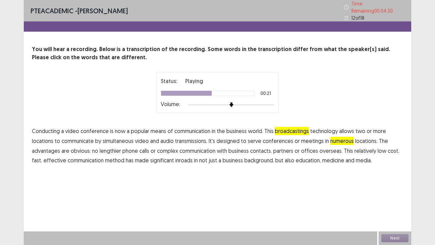
click at [112, 148] on span "lengthier" at bounding box center [110, 151] width 21 height 8
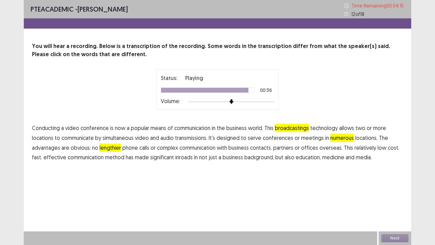
click at [260, 157] on span "background," at bounding box center [259, 157] width 30 height 8
click at [117, 148] on span "lengthier" at bounding box center [110, 147] width 21 height 8
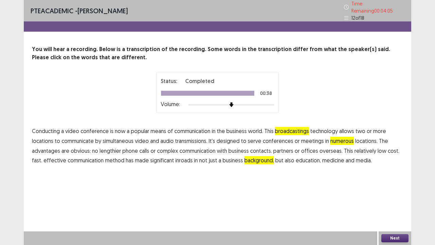
click at [112, 148] on span "lengthier" at bounding box center [110, 151] width 21 height 8
click at [388, 187] on button "Next" at bounding box center [395, 238] width 27 height 8
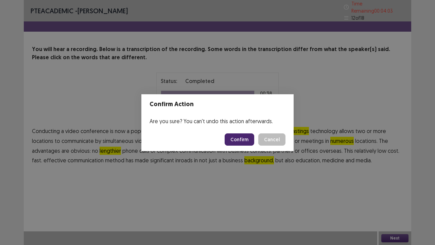
click at [243, 141] on button "Confirm" at bounding box center [240, 139] width 30 height 12
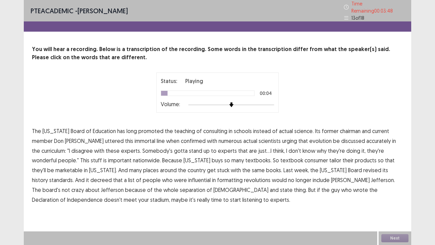
click at [212, 131] on span "consulting" at bounding box center [215, 131] width 24 height 8
click at [211, 147] on span "to" at bounding box center [213, 151] width 5 height 8
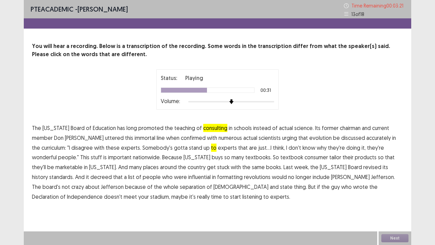
click at [305, 157] on span "consumer" at bounding box center [316, 157] width 23 height 8
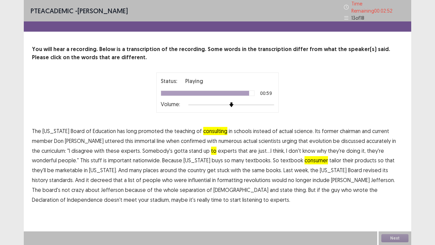
click at [170, 187] on span "stadium," at bounding box center [160, 200] width 20 height 8
click at [393, 187] on button "Next" at bounding box center [395, 238] width 27 height 8
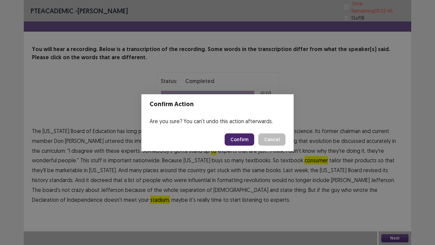
click at [241, 140] on button "Confirm" at bounding box center [240, 139] width 30 height 12
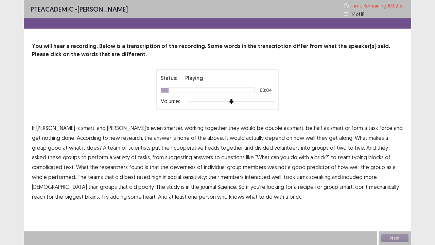
click at [265, 126] on span "double" at bounding box center [273, 128] width 17 height 8
click at [174, 146] on span "cooperative" at bounding box center [189, 147] width 30 height 8
click at [165, 154] on span "suggesting" at bounding box center [178, 157] width 27 height 8
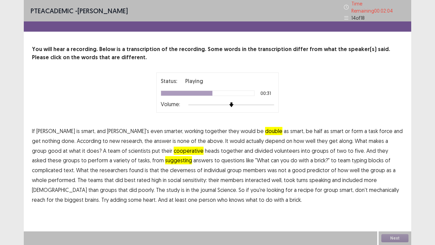
click at [170, 168] on span "cleverness" at bounding box center [183, 170] width 26 height 8
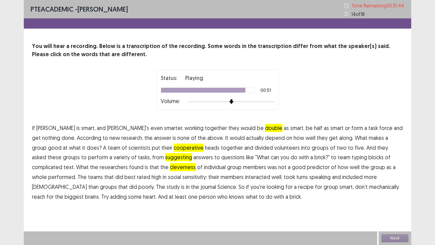
click at [369, 187] on span "mechanically" at bounding box center [384, 187] width 30 height 8
click at [394, 187] on button "Next" at bounding box center [395, 238] width 27 height 8
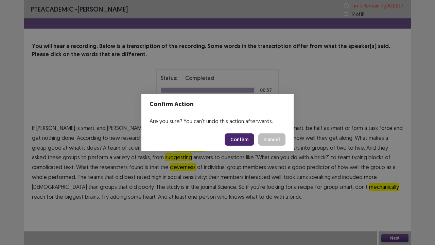
click at [237, 138] on button "Confirm" at bounding box center [240, 139] width 30 height 12
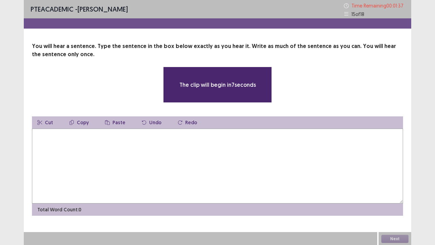
click at [166, 156] on textarea at bounding box center [217, 166] width 371 height 75
type textarea "*"
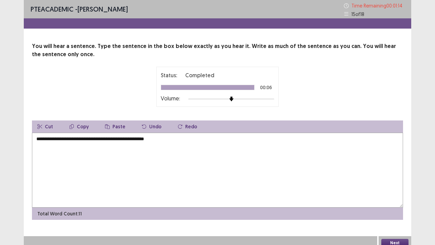
click at [39, 139] on textarea "**********" at bounding box center [217, 170] width 371 height 75
click at [87, 139] on textarea "**********" at bounding box center [217, 170] width 371 height 75
click at [108, 139] on textarea "**********" at bounding box center [217, 170] width 371 height 75
click at [107, 138] on textarea "**********" at bounding box center [217, 170] width 371 height 75
drag, startPoint x: 38, startPoint y: 140, endPoint x: 34, endPoint y: 137, distance: 5.0
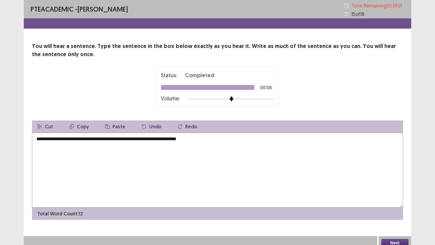
click at [34, 137] on textarea "**********" at bounding box center [217, 170] width 371 height 75
drag, startPoint x: 60, startPoint y: 139, endPoint x: 75, endPoint y: 139, distance: 15.3
click at [60, 139] on textarea "**********" at bounding box center [217, 170] width 371 height 75
click at [82, 139] on textarea "**********" at bounding box center [217, 170] width 371 height 75
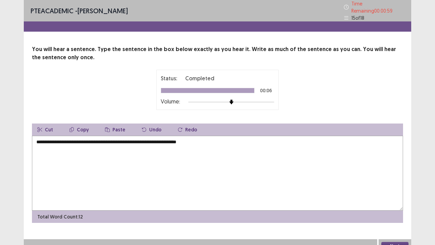
click at [105, 140] on textarea "**********" at bounding box center [217, 173] width 371 height 75
click at [160, 138] on textarea "**********" at bounding box center [217, 173] width 371 height 75
drag, startPoint x: 199, startPoint y: 138, endPoint x: 181, endPoint y: 139, distance: 18.0
click at [181, 139] on textarea "**********" at bounding box center [217, 173] width 371 height 75
drag, startPoint x: 221, startPoint y: 139, endPoint x: 213, endPoint y: 138, distance: 8.2
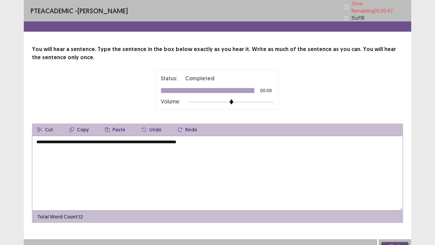
click at [213, 138] on textarea "**********" at bounding box center [217, 173] width 371 height 75
click at [158, 138] on textarea "**********" at bounding box center [217, 173] width 371 height 75
click at [157, 138] on textarea "**********" at bounding box center [217, 173] width 371 height 75
click at [164, 139] on textarea "**********" at bounding box center [217, 173] width 371 height 75
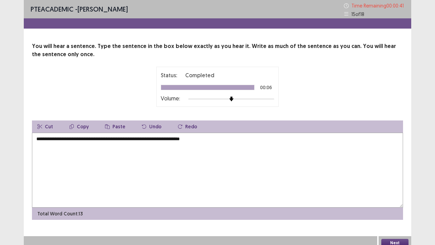
click at [177, 139] on textarea "**********" at bounding box center [217, 170] width 371 height 75
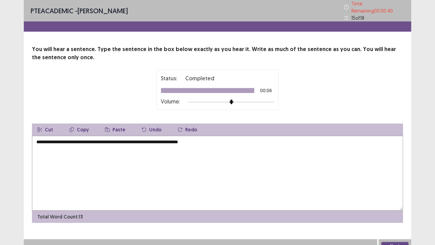
click at [235, 139] on textarea "**********" at bounding box center [217, 173] width 371 height 75
type textarea "**********"
click at [388, 187] on button "Next" at bounding box center [395, 246] width 27 height 8
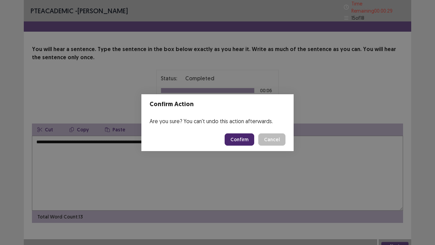
click at [242, 139] on button "Confirm" at bounding box center [240, 139] width 30 height 12
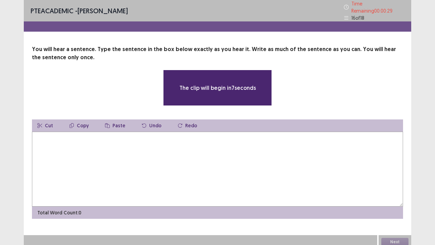
click at [111, 158] on textarea at bounding box center [217, 169] width 371 height 75
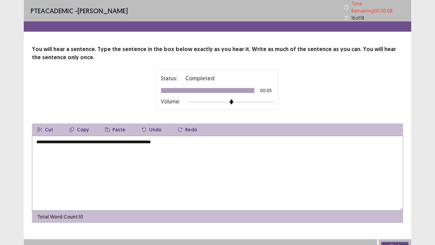
click at [52, 141] on textarea "**********" at bounding box center [217, 173] width 371 height 75
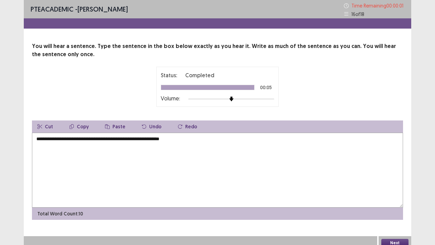
type textarea "**********"
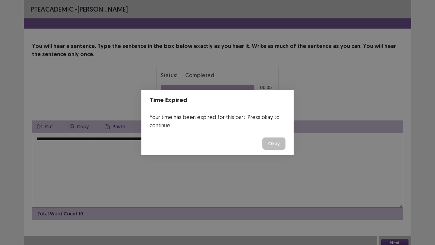
click at [274, 144] on button "Okay" at bounding box center [274, 143] width 23 height 12
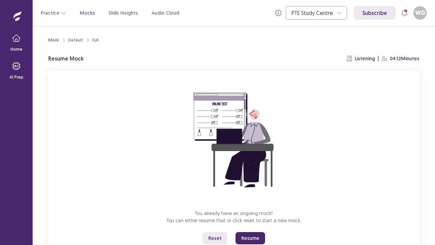
click at [255, 187] on button "Resume" at bounding box center [251, 238] width 30 height 12
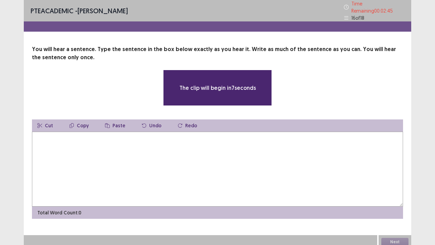
click at [132, 157] on textarea at bounding box center [217, 169] width 371 height 75
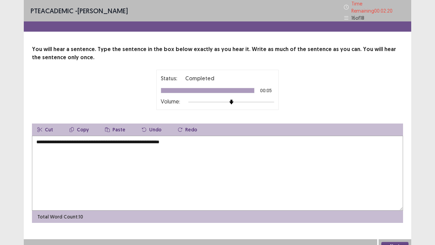
type textarea "**********"
click at [403, 187] on button "Next" at bounding box center [395, 246] width 27 height 8
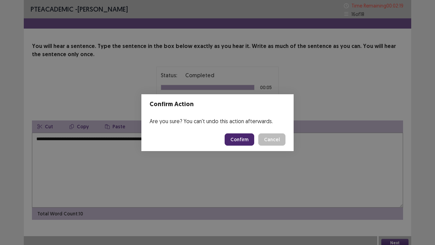
click at [241, 143] on button "Confirm" at bounding box center [240, 139] width 30 height 12
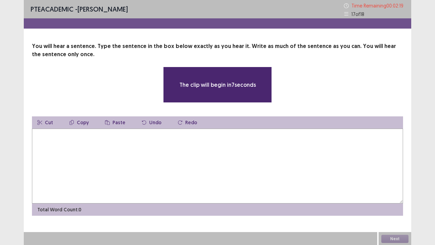
click at [218, 154] on textarea at bounding box center [217, 166] width 371 height 75
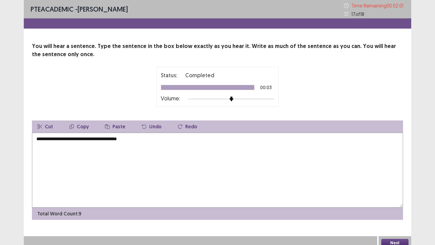
click at [44, 136] on textarea "**********" at bounding box center [217, 170] width 371 height 75
click at [60, 140] on textarea "**********" at bounding box center [217, 170] width 371 height 75
click at [138, 149] on textarea "**********" at bounding box center [217, 170] width 371 height 75
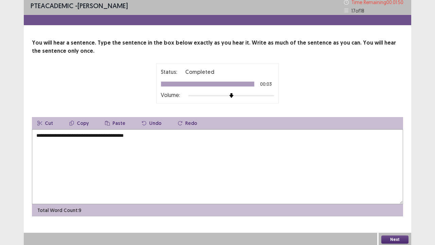
scroll to position [4, 0]
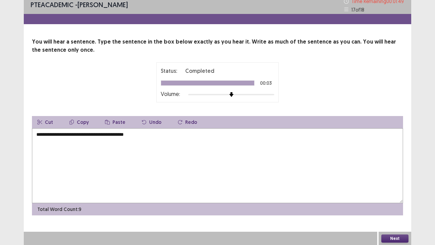
type textarea "**********"
click at [393, 187] on button "Next" at bounding box center [395, 238] width 27 height 8
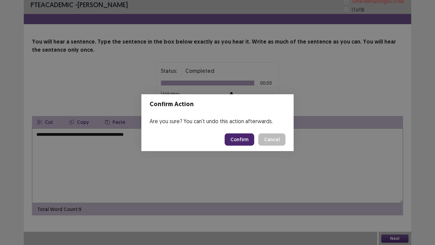
click at [242, 140] on button "Confirm" at bounding box center [240, 139] width 30 height 12
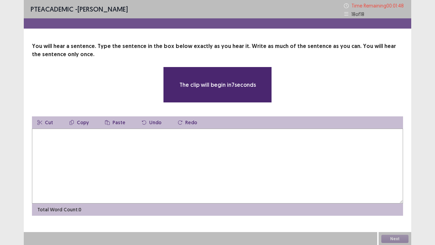
click at [130, 174] on textarea at bounding box center [217, 166] width 371 height 75
click at [135, 169] on textarea at bounding box center [217, 166] width 371 height 75
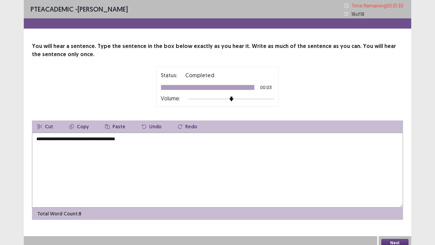
click at [44, 141] on textarea "**********" at bounding box center [217, 170] width 371 height 75
click at [46, 141] on textarea "**********" at bounding box center [217, 170] width 371 height 75
click at [62, 139] on textarea "**********" at bounding box center [217, 170] width 371 height 75
click at [61, 139] on textarea "**********" at bounding box center [217, 170] width 371 height 75
click at [102, 140] on textarea "**********" at bounding box center [217, 170] width 371 height 75
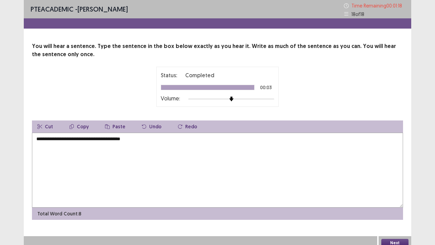
click at [77, 140] on textarea "**********" at bounding box center [217, 170] width 371 height 75
type textarea "**********"
click at [403, 187] on button "Next" at bounding box center [395, 243] width 27 height 8
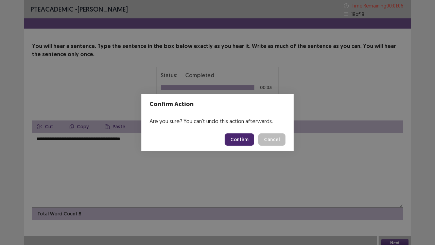
click at [242, 138] on button "Confirm" at bounding box center [240, 139] width 30 height 12
